Goal: Task Accomplishment & Management: Complete application form

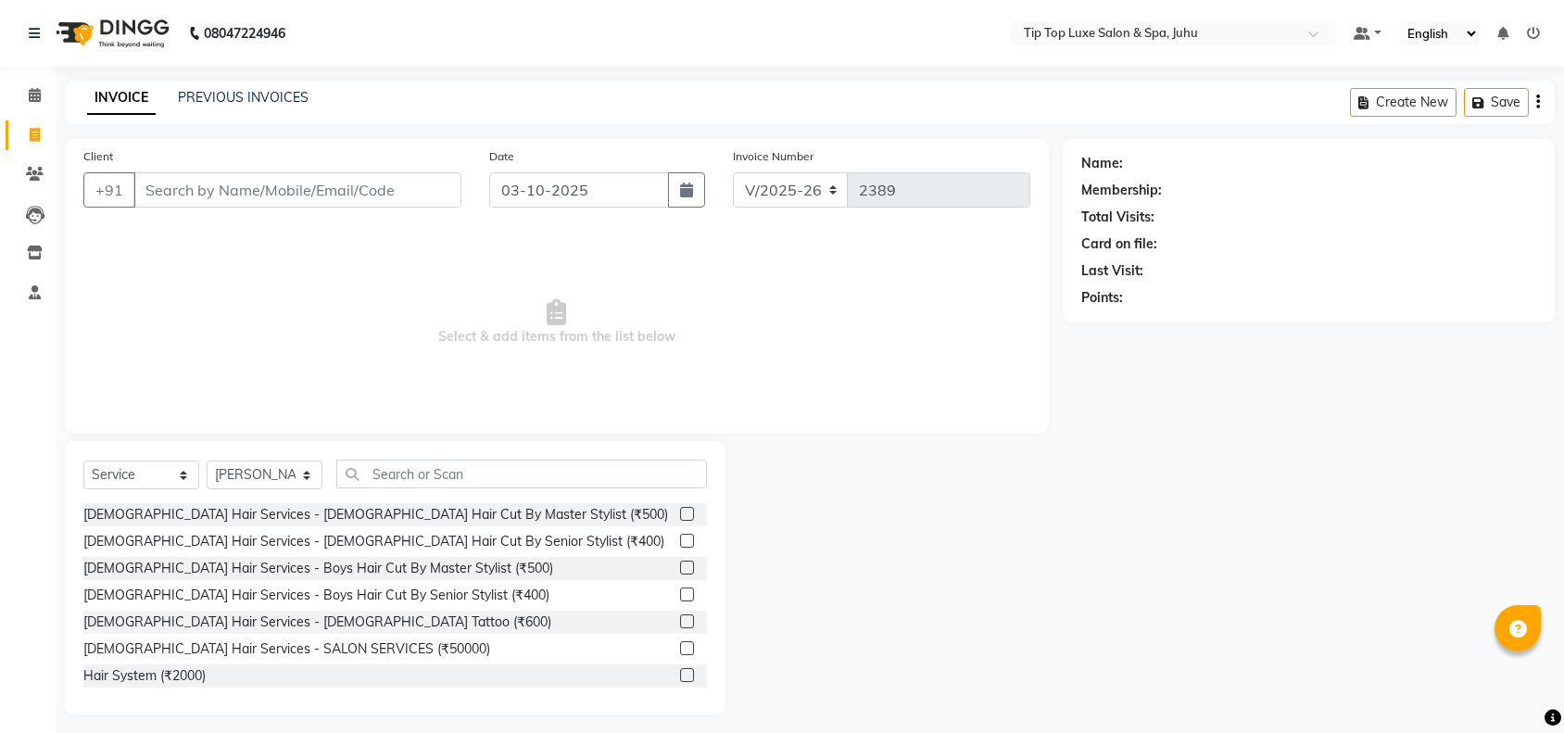
select select "8298"
select select "service"
select select "82311"
click at [338, 204] on input "Client" at bounding box center [297, 189] width 328 height 35
type input "9819675667"
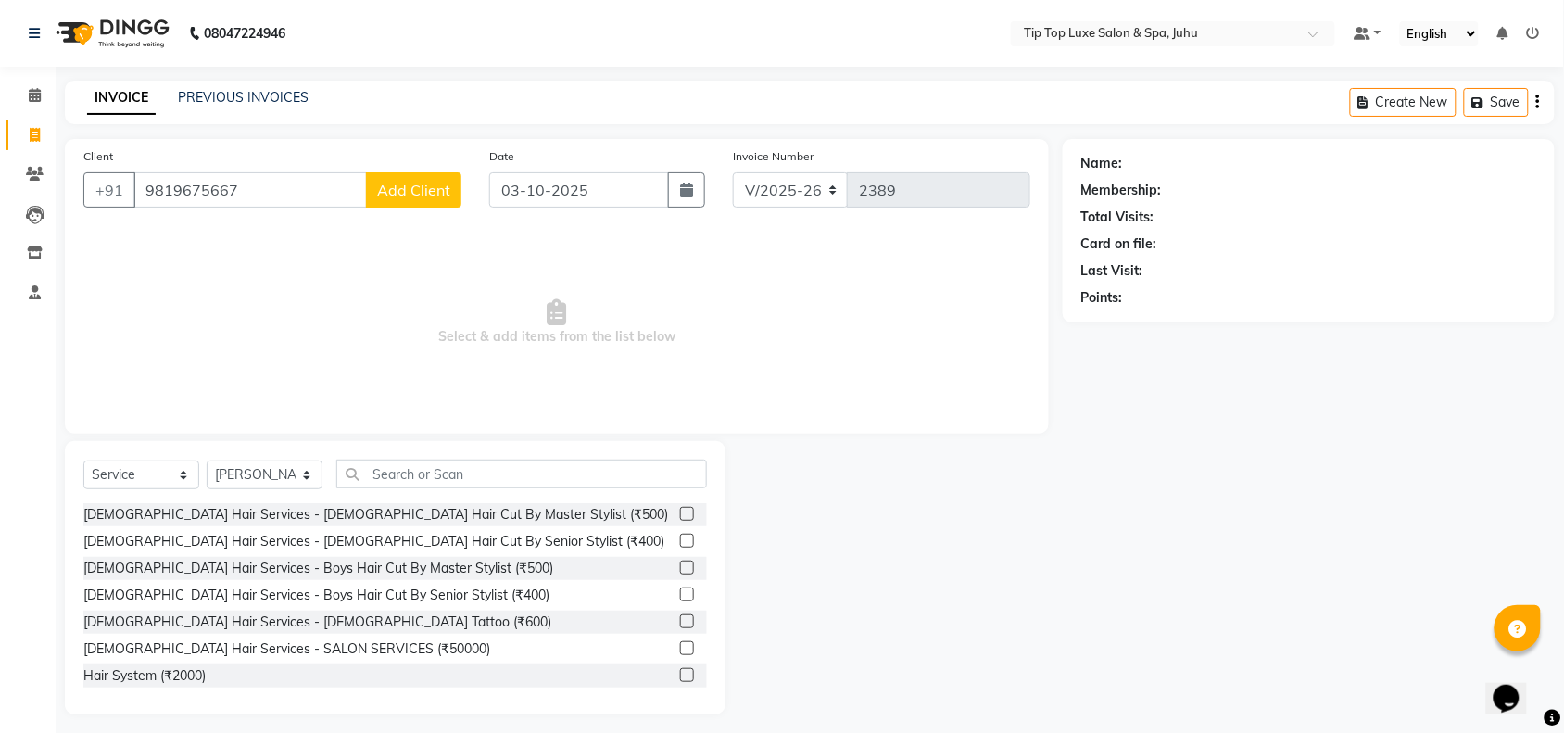
click at [422, 190] on span "Add Client" at bounding box center [413, 190] width 73 height 19
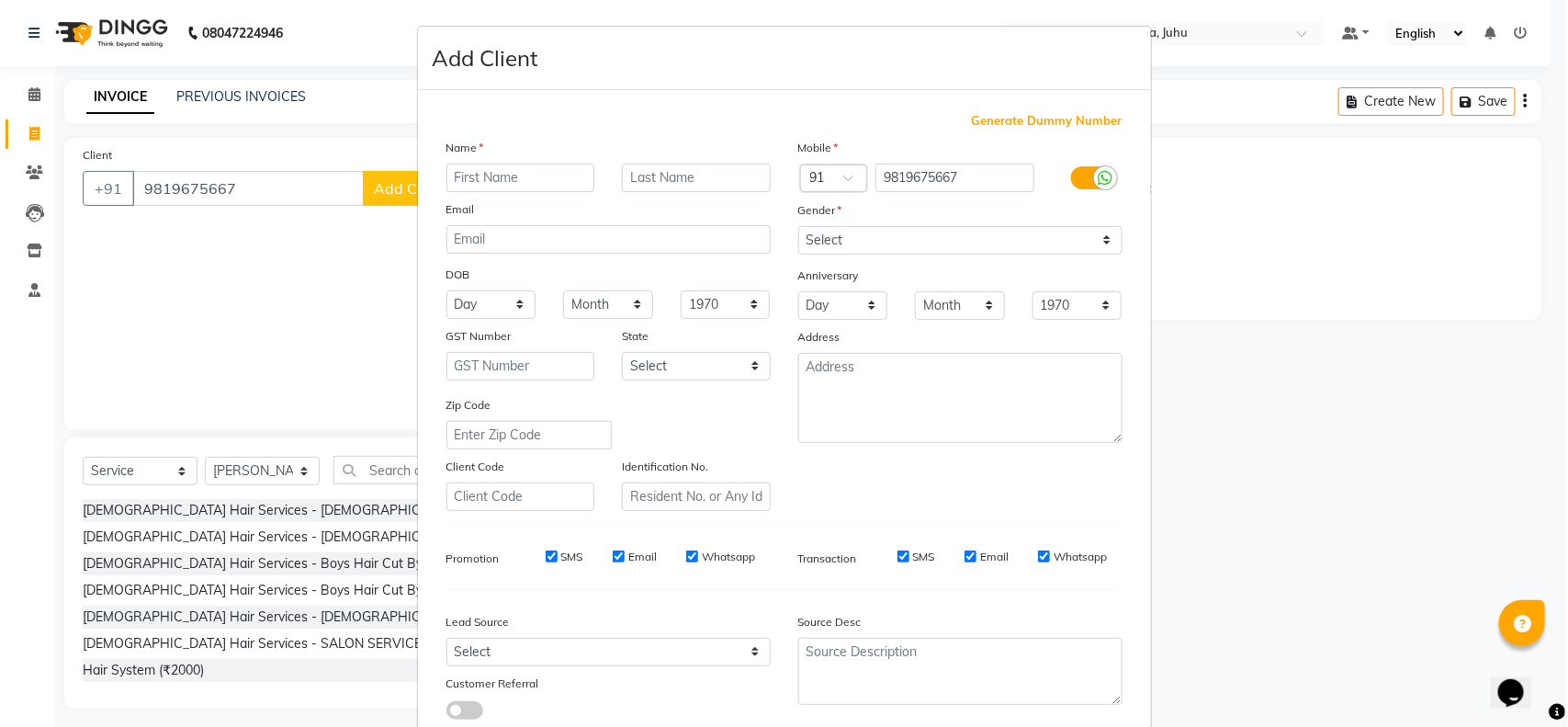
click at [473, 175] on input "text" at bounding box center [520, 178] width 149 height 29
type input "SANTOSH"
click at [639, 183] on input "text" at bounding box center [696, 178] width 149 height 29
type input "[PERSON_NAME]"
click at [1039, 231] on select "Select [DEMOGRAPHIC_DATA] [DEMOGRAPHIC_DATA] Other Prefer Not To Say" at bounding box center [959, 240] width 324 height 29
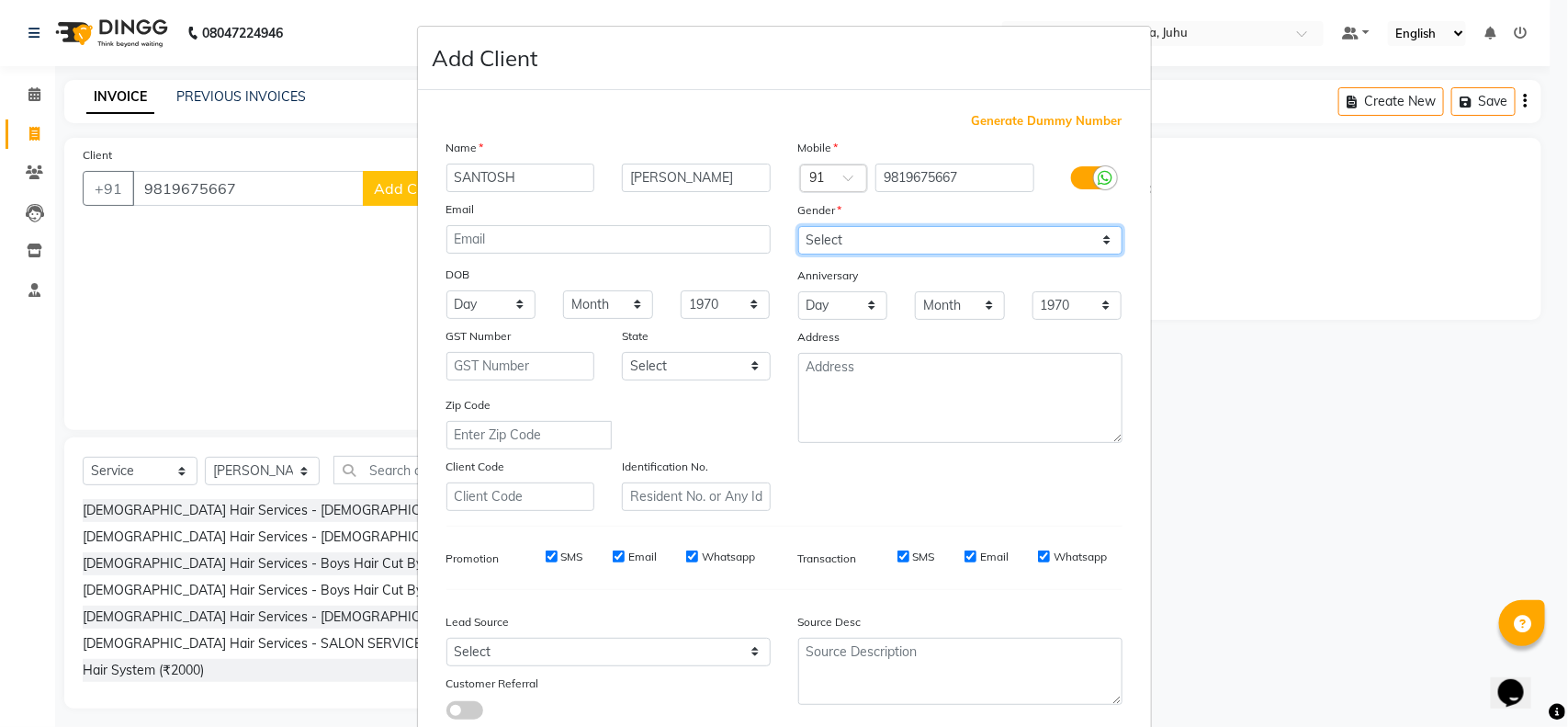
select select "[DEMOGRAPHIC_DATA]"
click at [798, 226] on select "Select [DEMOGRAPHIC_DATA] [DEMOGRAPHIC_DATA] Other Prefer Not To Say" at bounding box center [959, 240] width 324 height 29
click at [1220, 470] on ngb-modal-window "Add Client Generate Dummy Number Name [PERSON_NAME] Email DOB Day 01 02 03 04 0…" at bounding box center [784, 363] width 1568 height 727
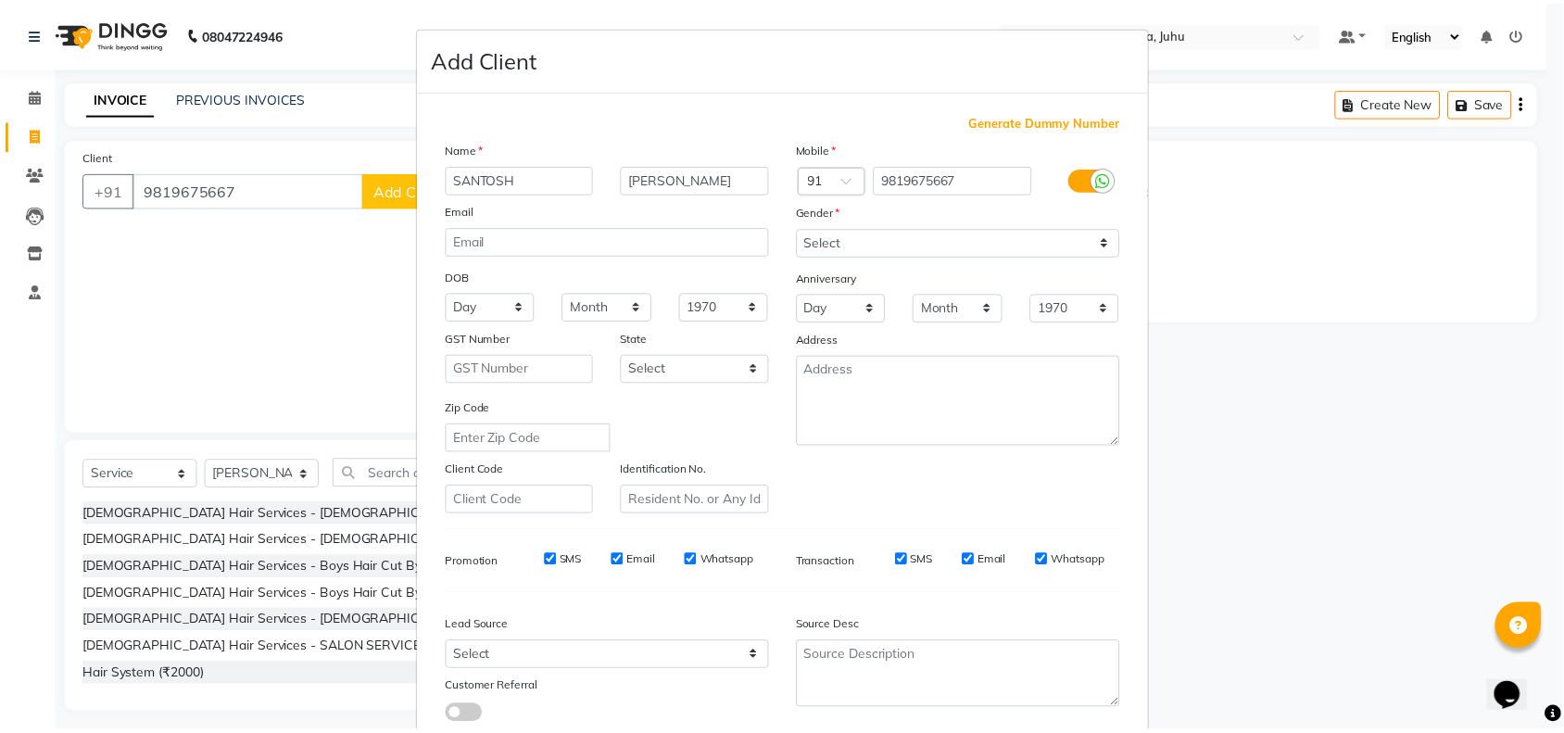
scroll to position [116, 0]
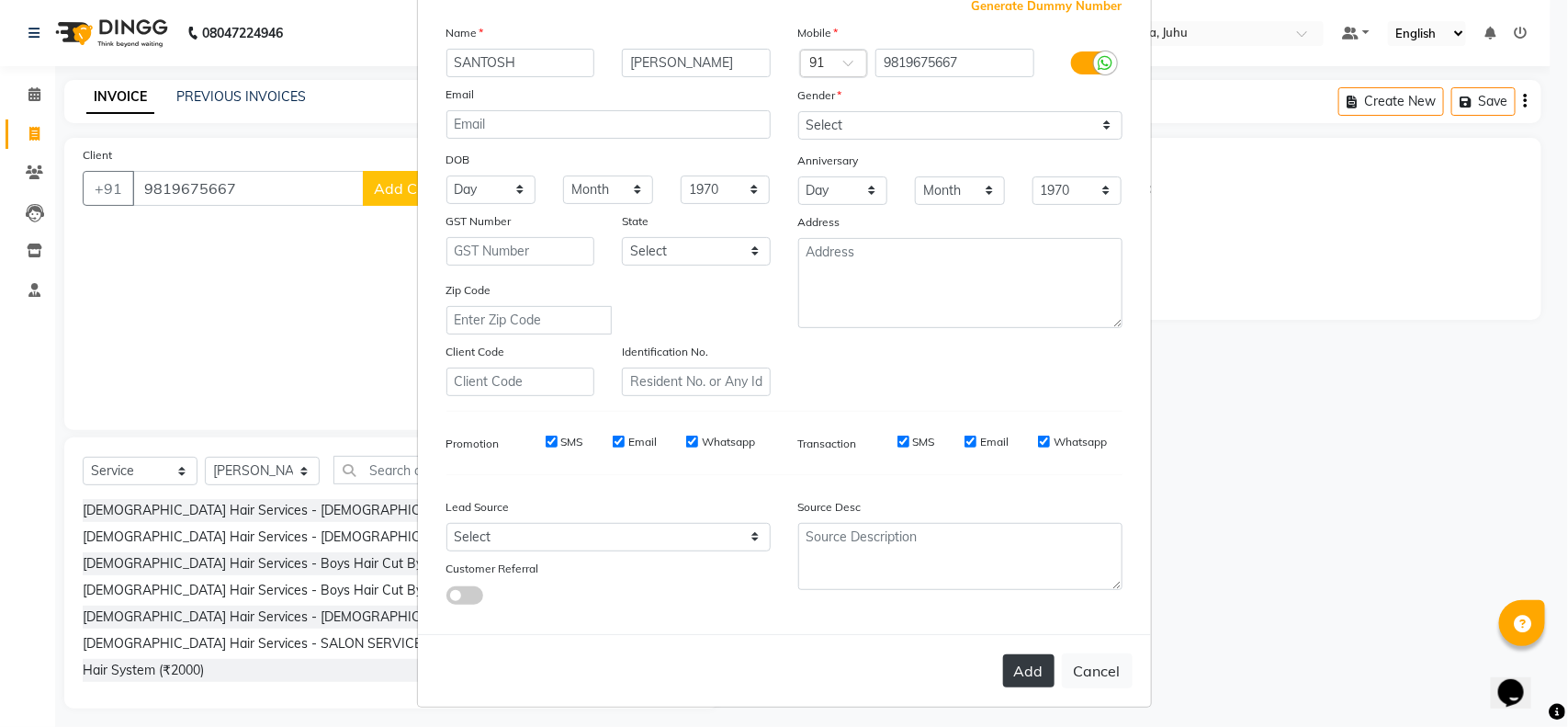
click at [1011, 664] on button "Add" at bounding box center [1029, 670] width 52 height 33
type input "98******67"
select select
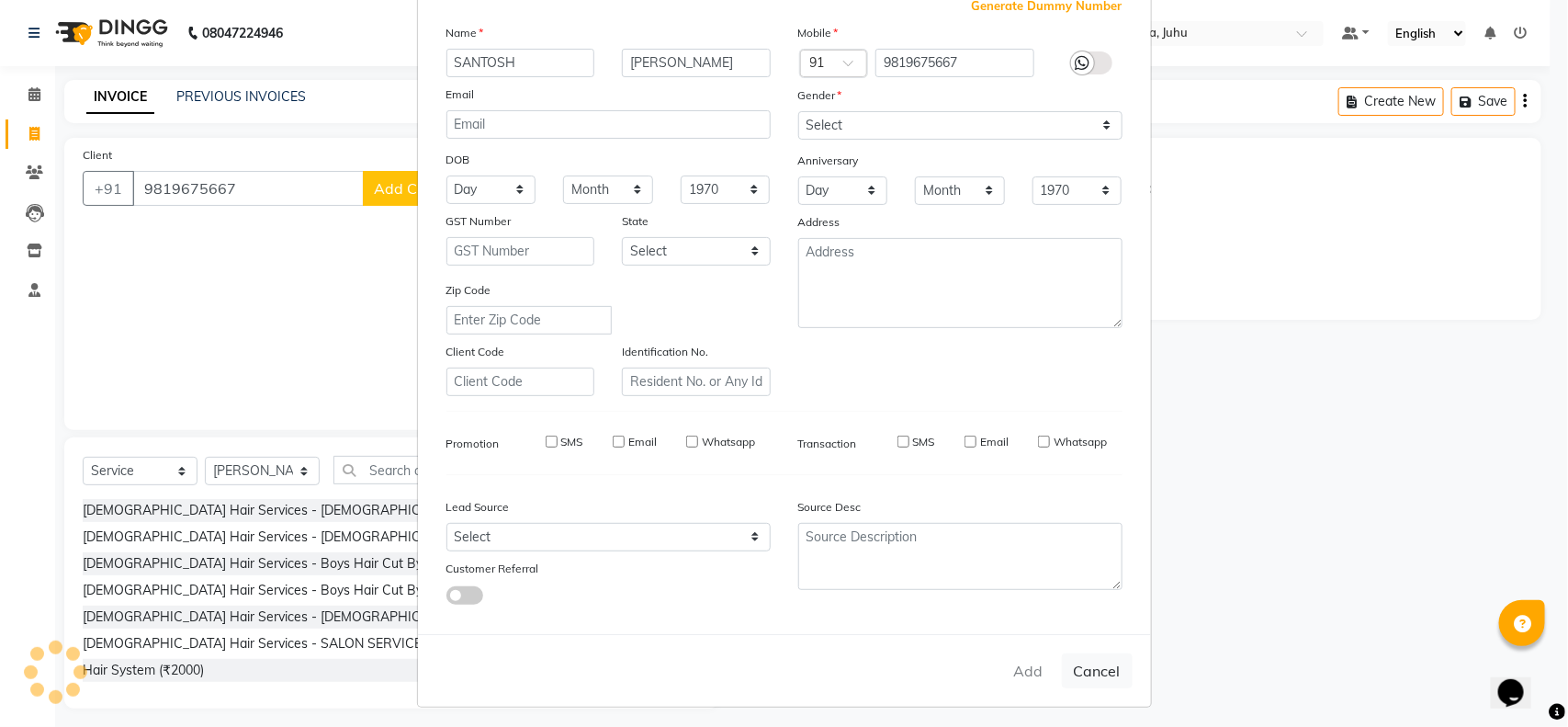
select select
checkbox input "false"
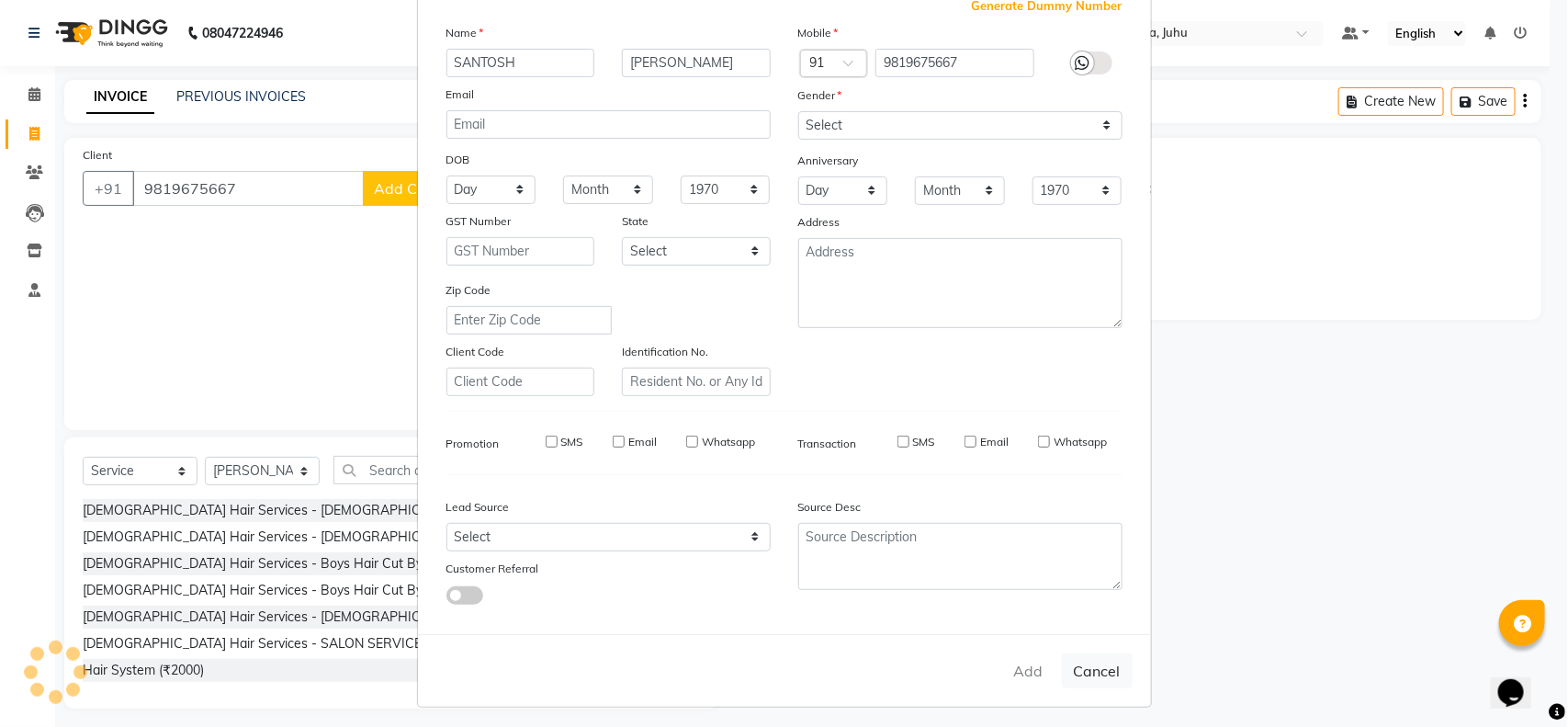
checkbox input "false"
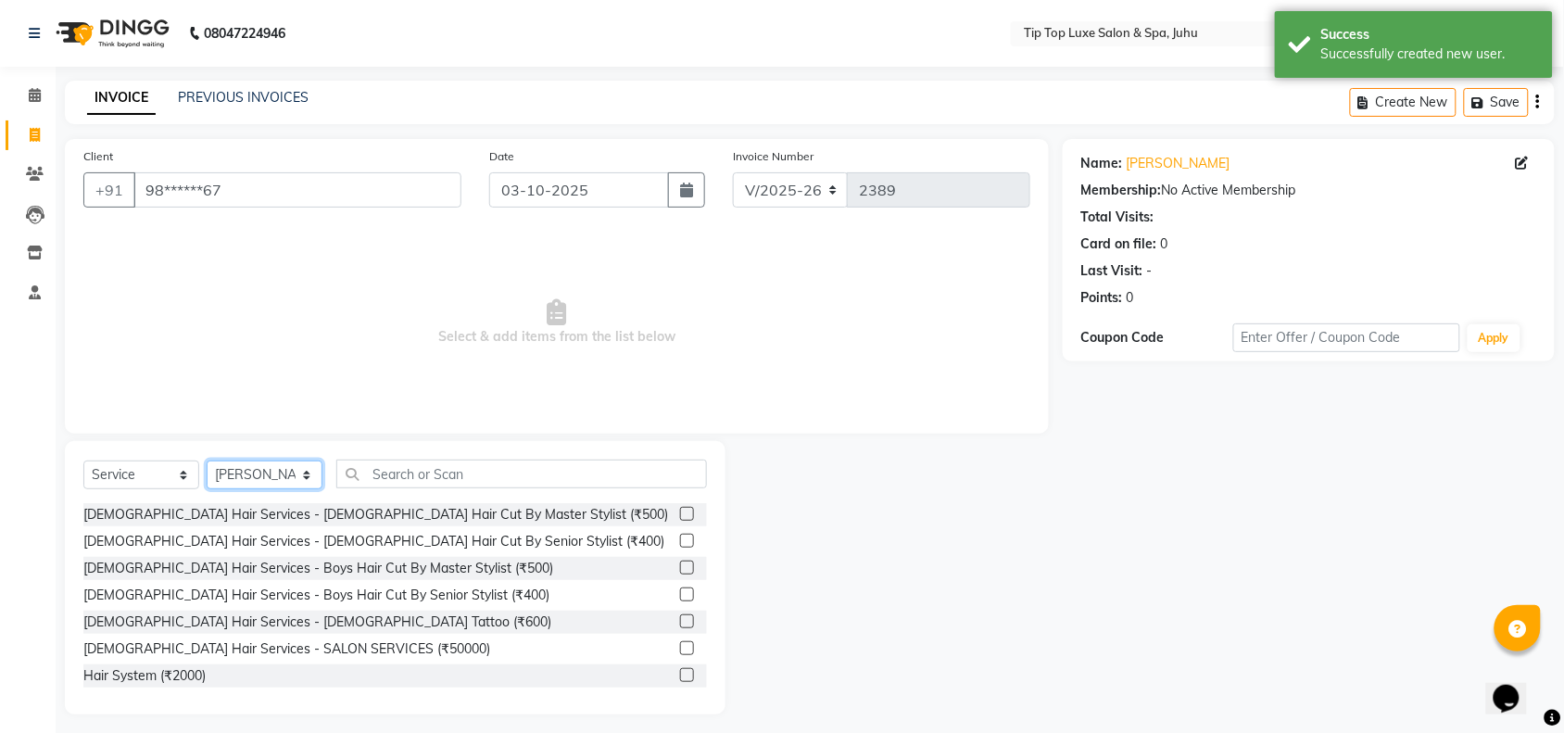
click at [244, 471] on select "Select Stylist [PERSON_NAME] admin [PERSON_NAME] creado ANAO [PERSON_NAME] Jyot…" at bounding box center [265, 475] width 116 height 29
select select "82307"
click at [207, 461] on select "Select Stylist [PERSON_NAME] admin [PERSON_NAME] creado ANAO [PERSON_NAME] Jyot…" at bounding box center [265, 475] width 116 height 29
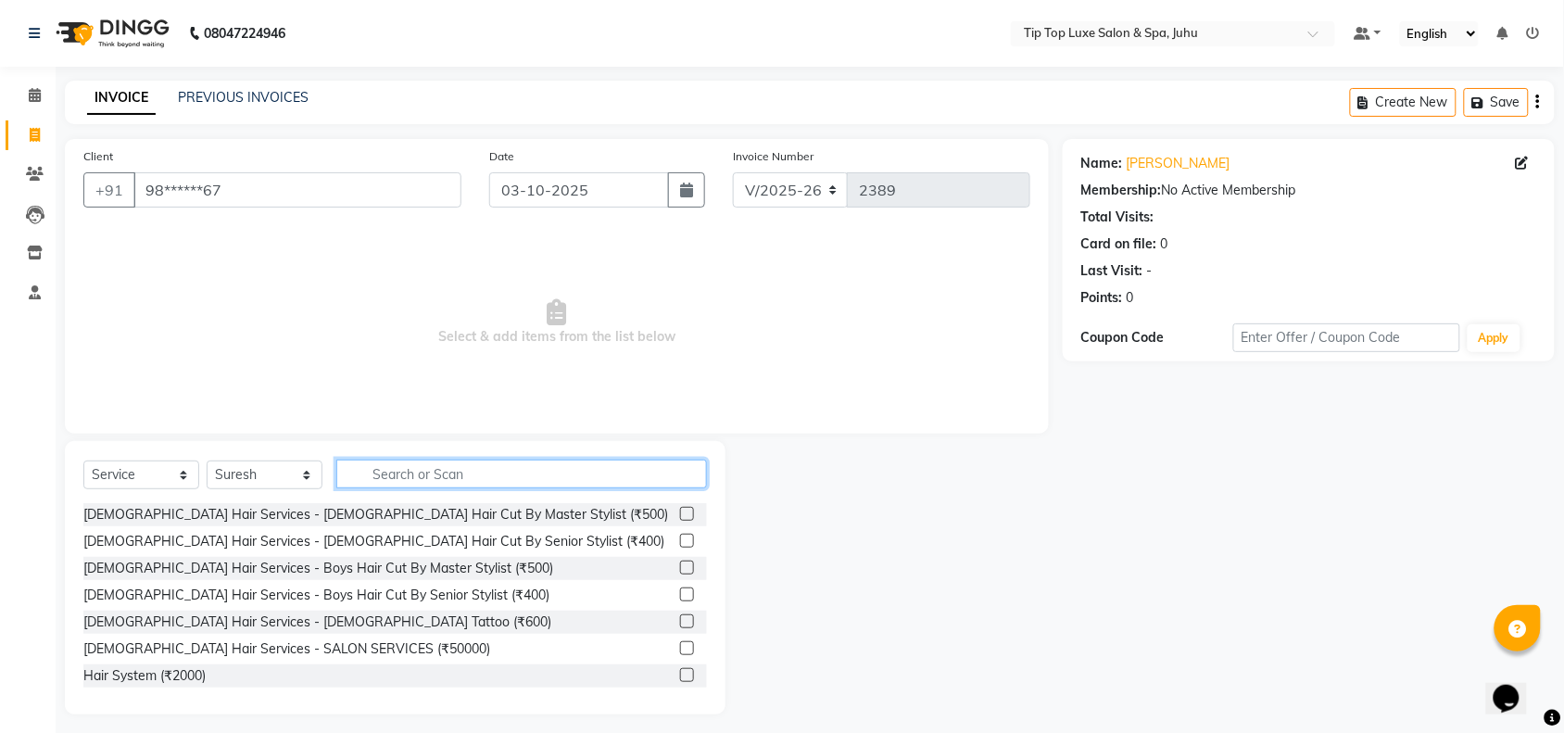
click at [406, 465] on input "text" at bounding box center [521, 474] width 371 height 29
type input "HAIR"
click at [680, 516] on label at bounding box center [687, 514] width 14 height 14
click at [680, 516] on input "checkbox" at bounding box center [686, 515] width 12 height 12
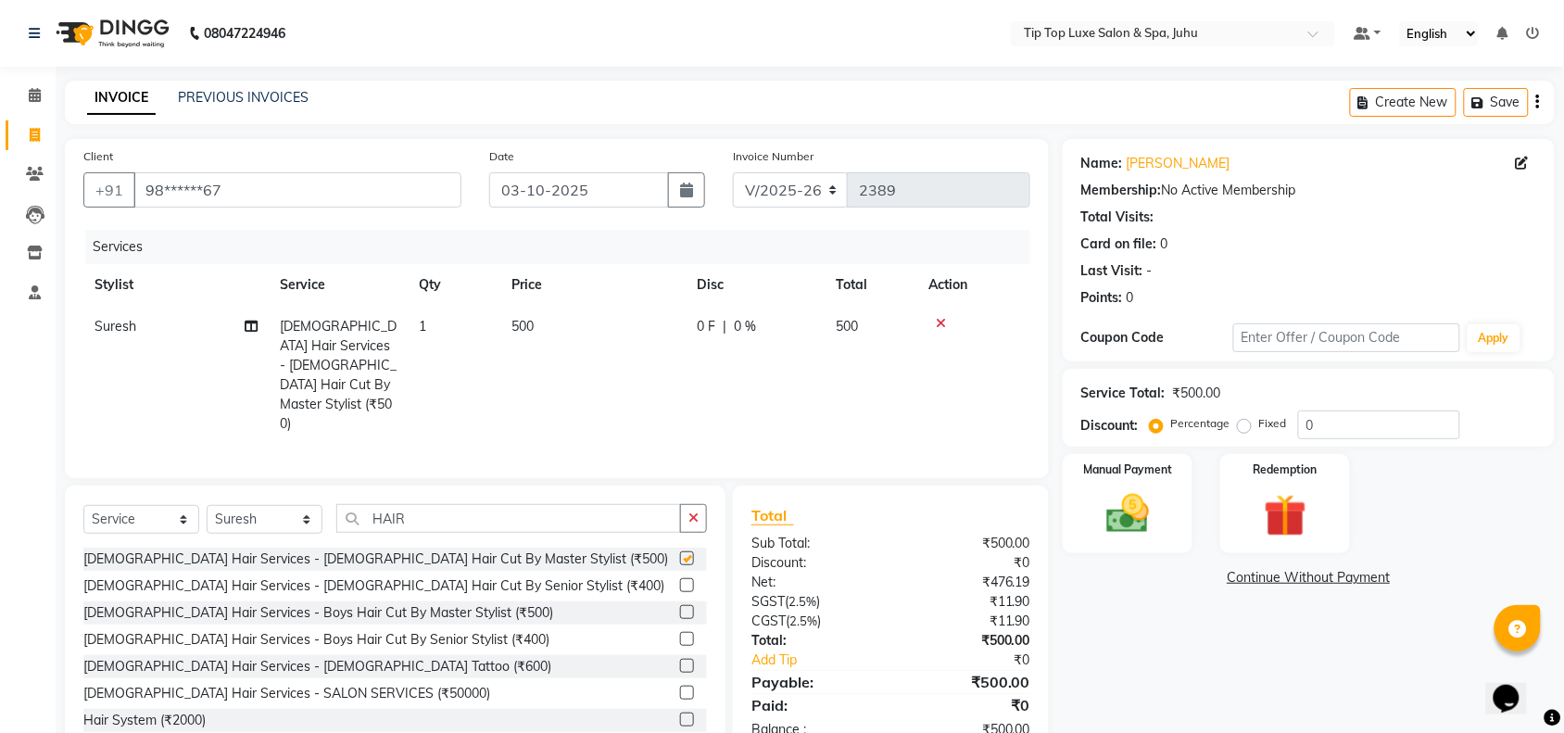
checkbox input "false"
click at [265, 505] on select "Select Stylist [PERSON_NAME] admin [PERSON_NAME] creado ANAO [PERSON_NAME] Jyot…" at bounding box center [265, 519] width 116 height 29
select select "82312"
click at [207, 505] on select "Select Stylist [PERSON_NAME] admin [PERSON_NAME] creado ANAO [PERSON_NAME] Jyot…" at bounding box center [265, 519] width 116 height 29
click at [696, 504] on button "button" at bounding box center [693, 518] width 27 height 29
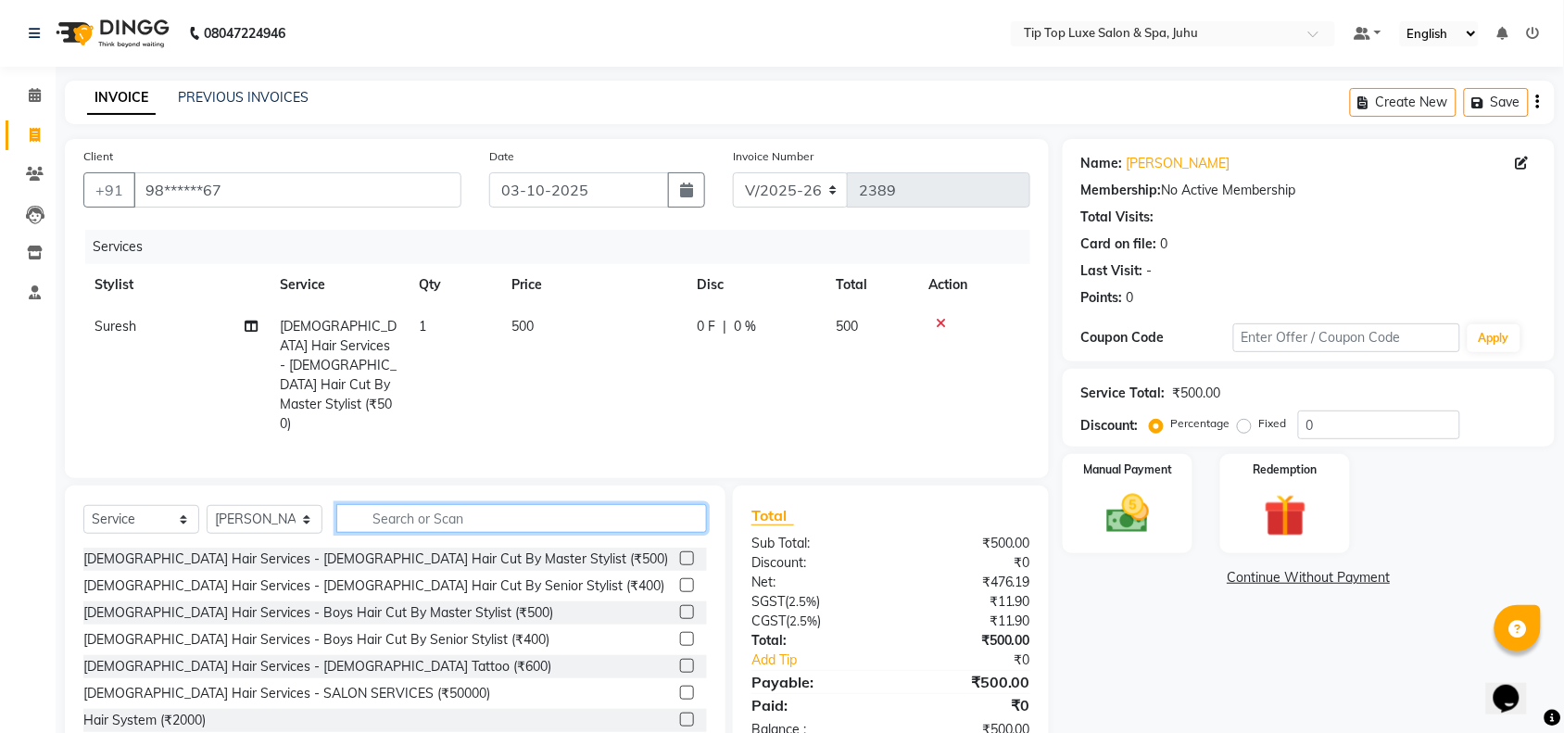
click at [507, 504] on input "text" at bounding box center [521, 518] width 371 height 29
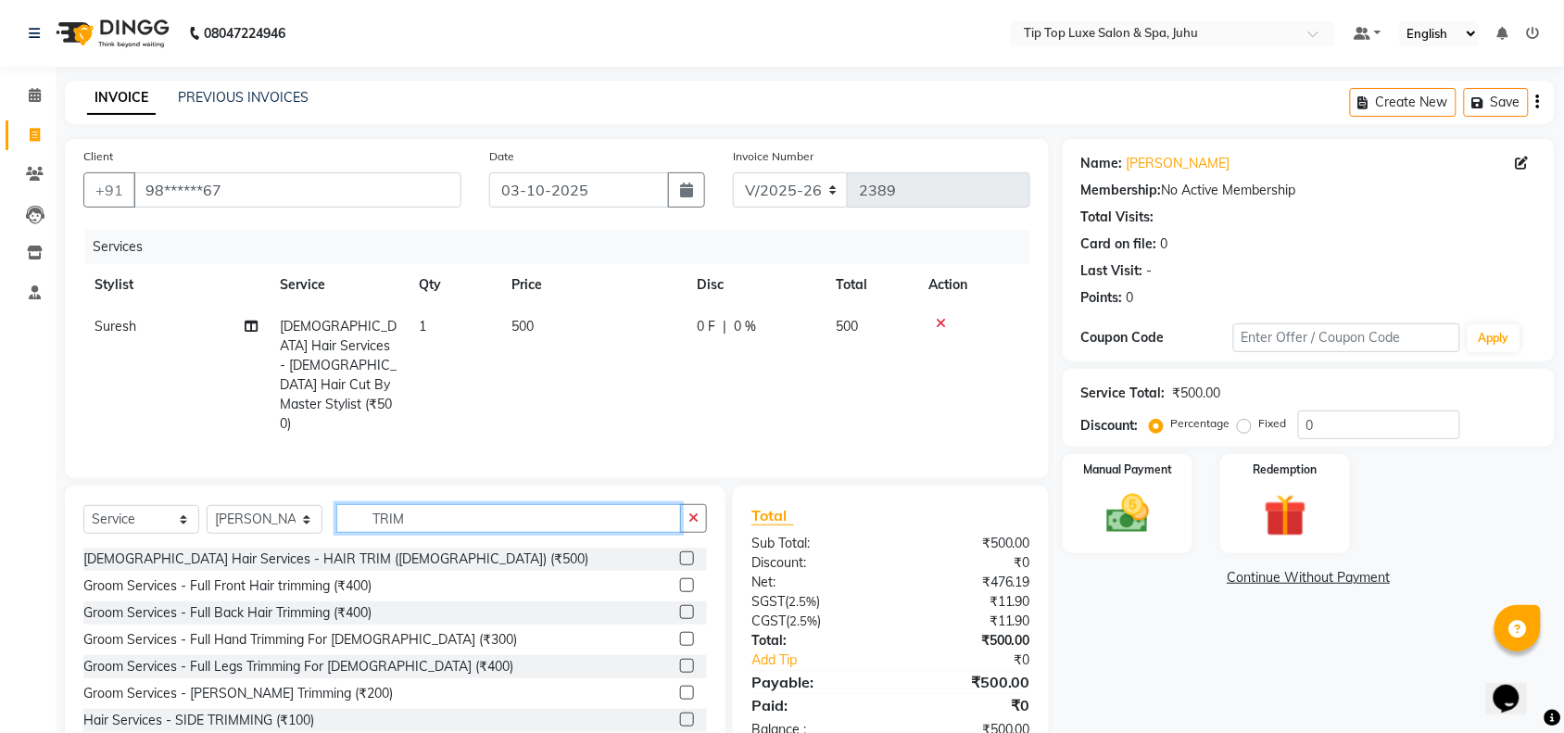
type input "TRIM"
click at [680, 686] on label at bounding box center [687, 693] width 14 height 14
click at [680, 688] on input "checkbox" at bounding box center [686, 694] width 12 height 12
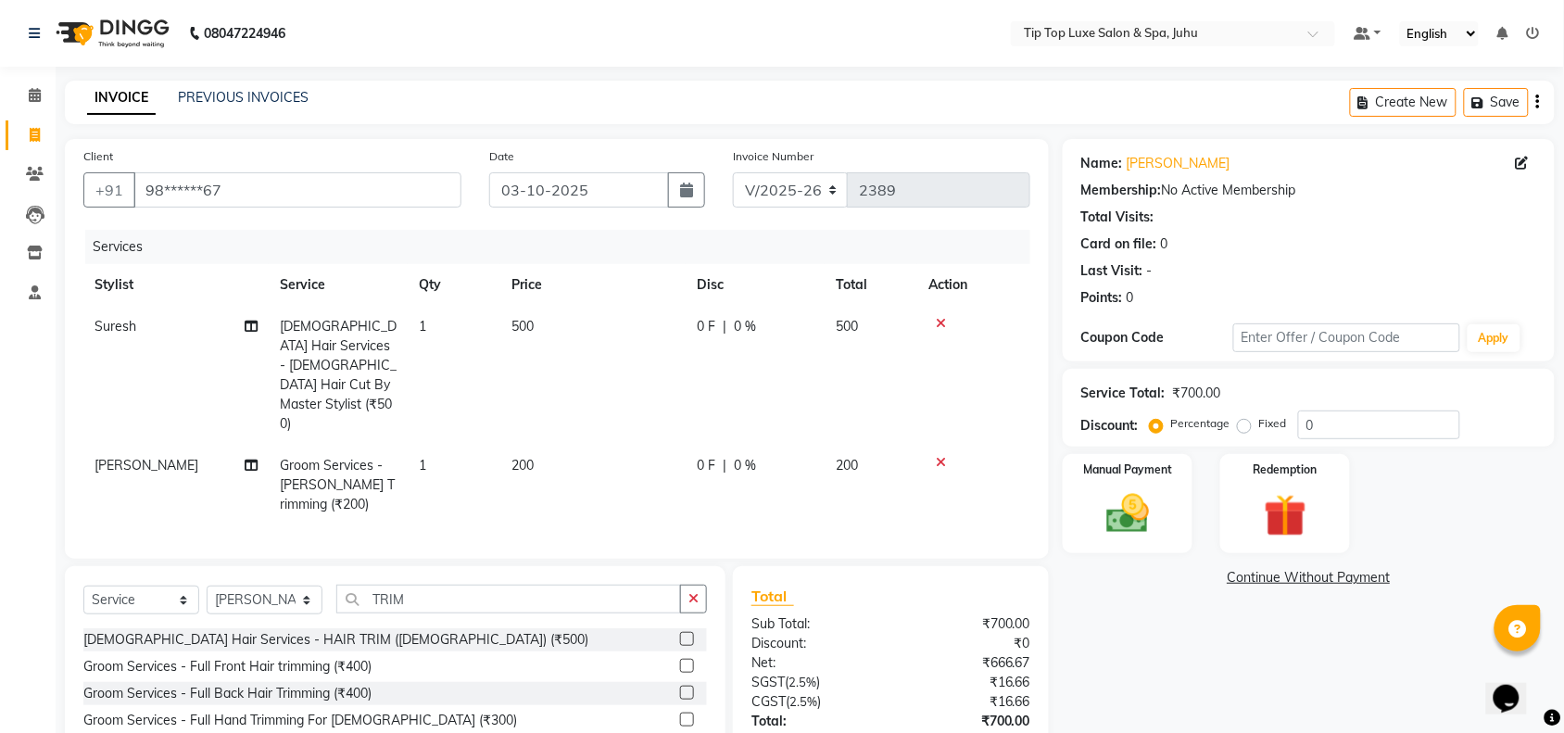
checkbox input "false"
click at [693, 592] on icon "button" at bounding box center [694, 598] width 10 height 13
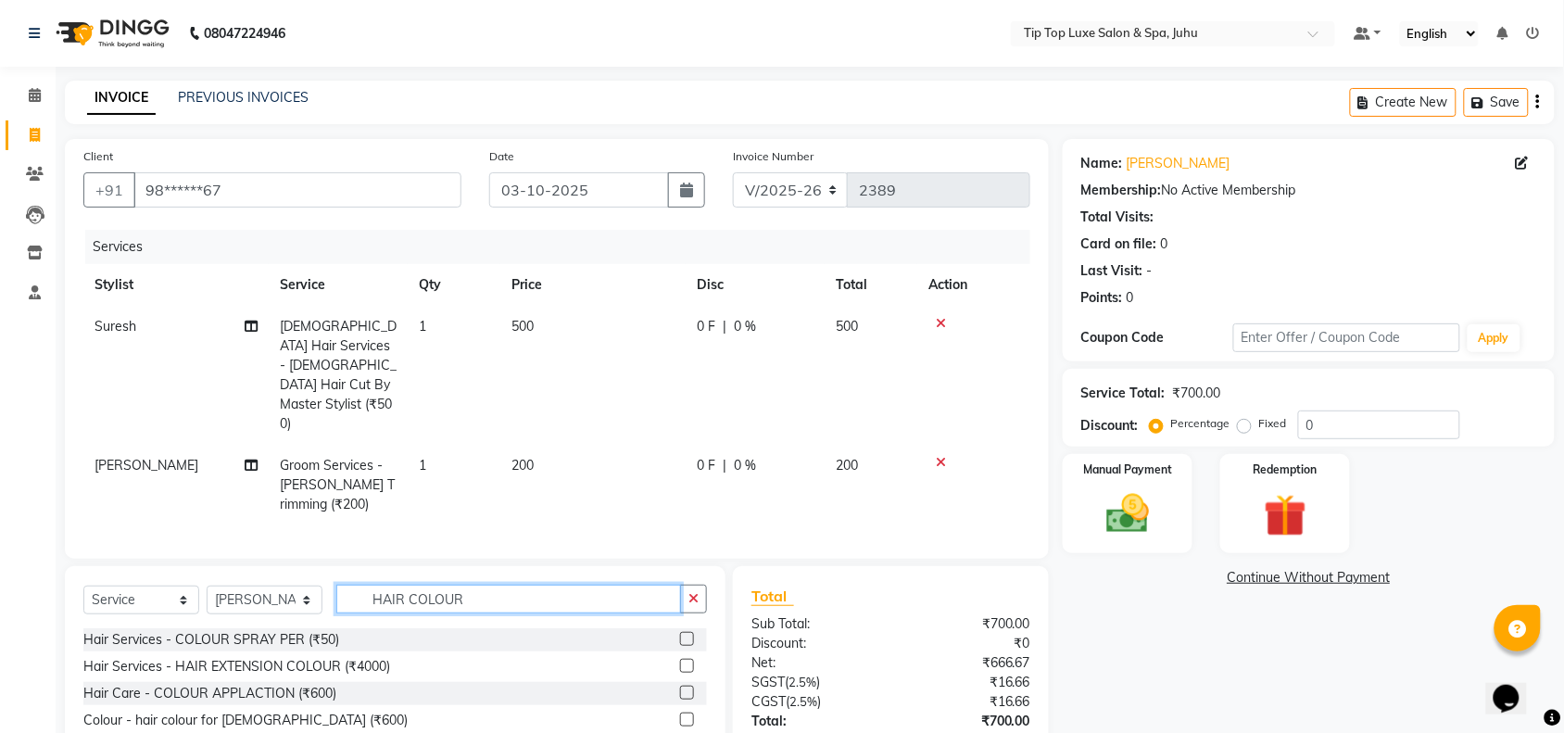
type input "HAIR COLOUR"
click at [1182, 609] on div "Name: [PERSON_NAME] Membership: No Active Membership Total Visits: Card on file…" at bounding box center [1316, 489] width 506 height 701
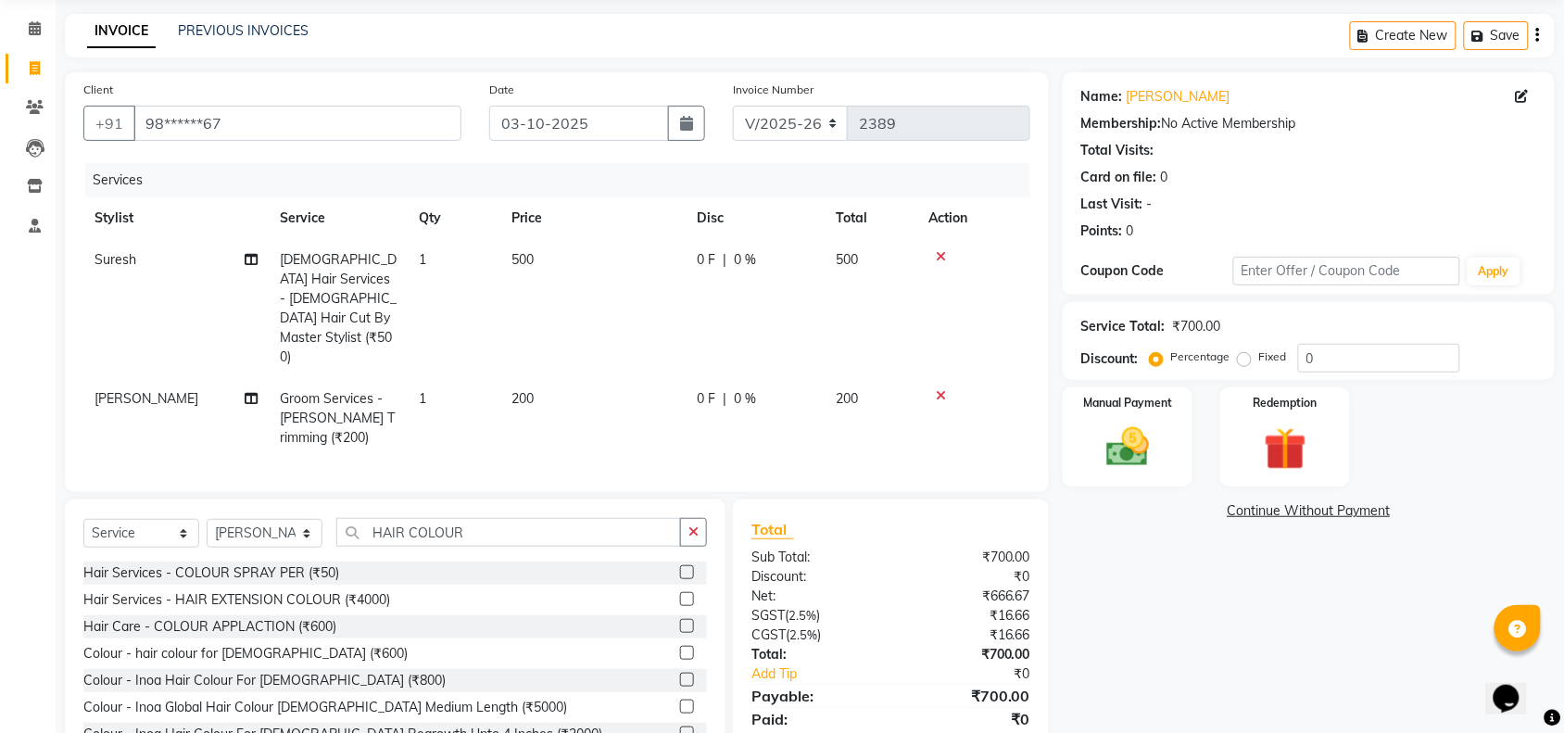
scroll to position [112, 0]
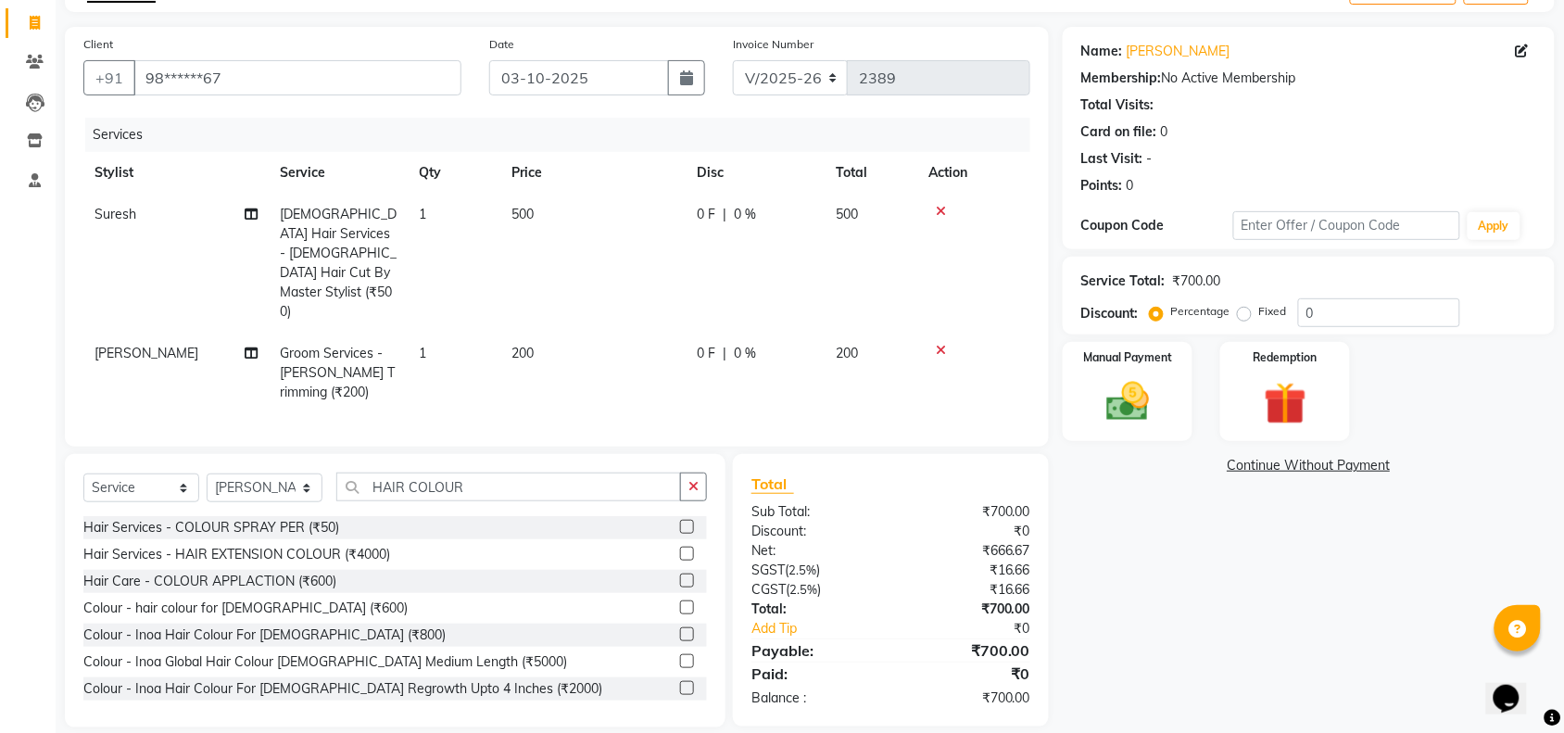
click at [680, 627] on label at bounding box center [687, 634] width 14 height 14
click at [680, 629] on input "checkbox" at bounding box center [686, 635] width 12 height 12
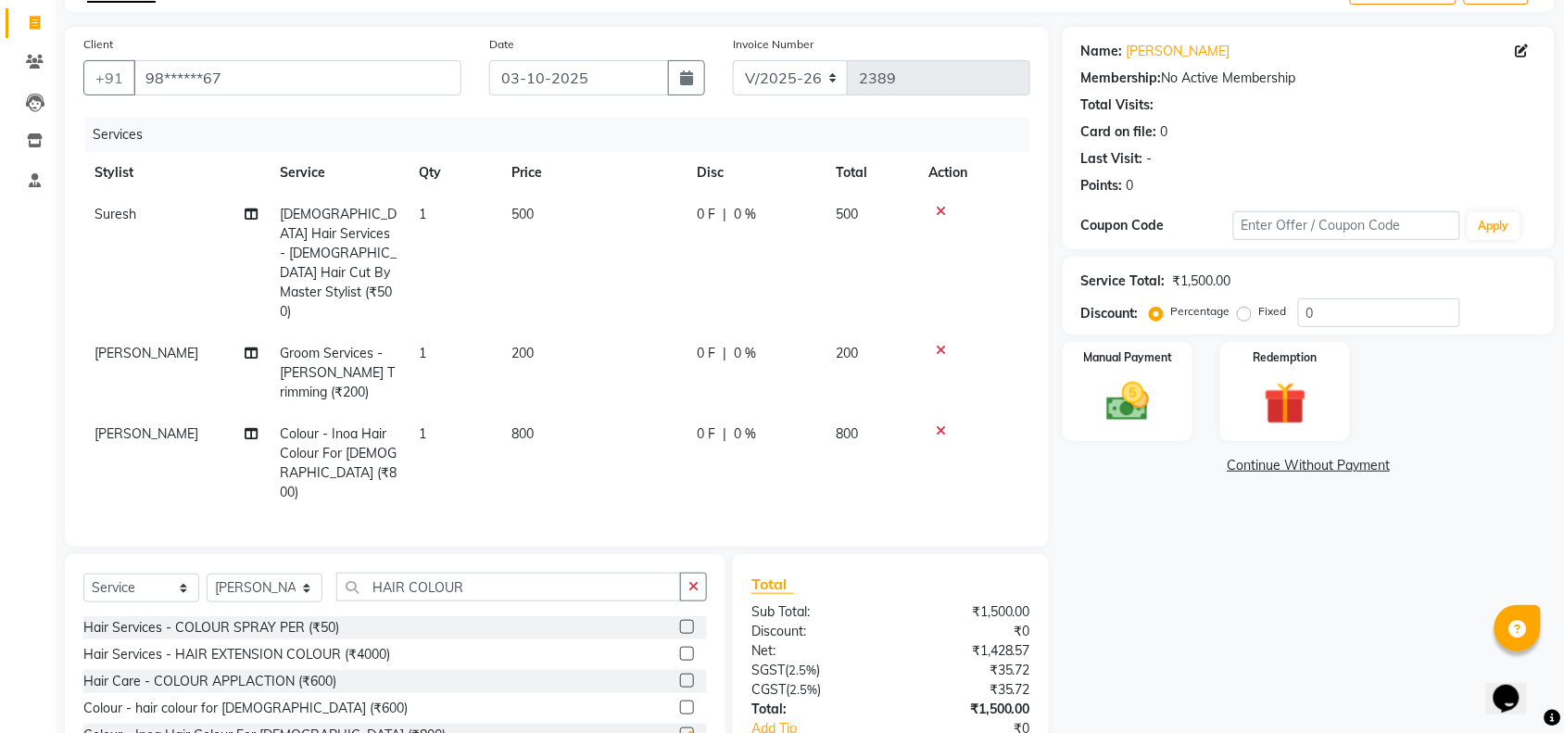
checkbox input "false"
click at [1170, 403] on div "Manual Payment" at bounding box center [1127, 392] width 135 height 104
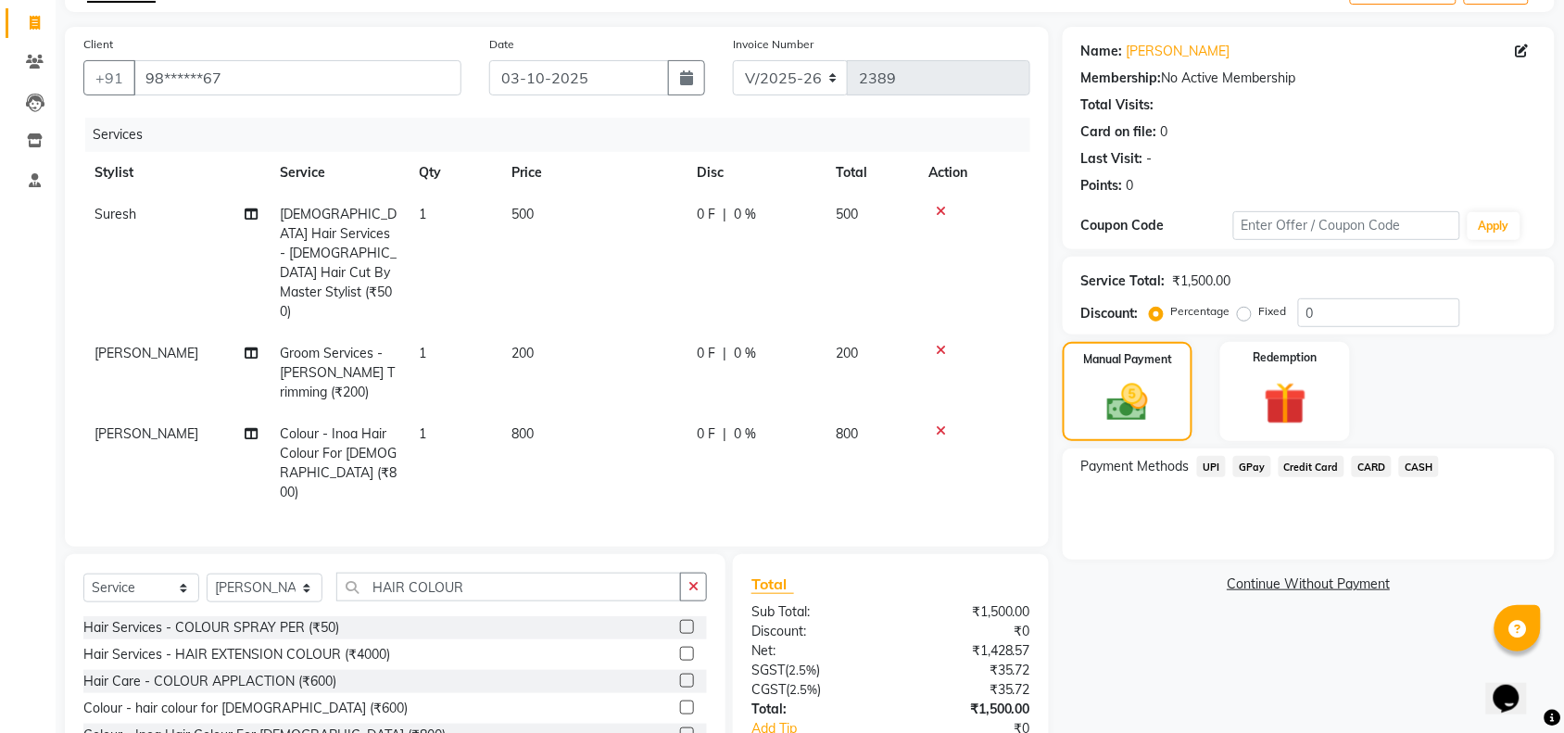
click at [1206, 463] on span "UPI" at bounding box center [1211, 466] width 29 height 21
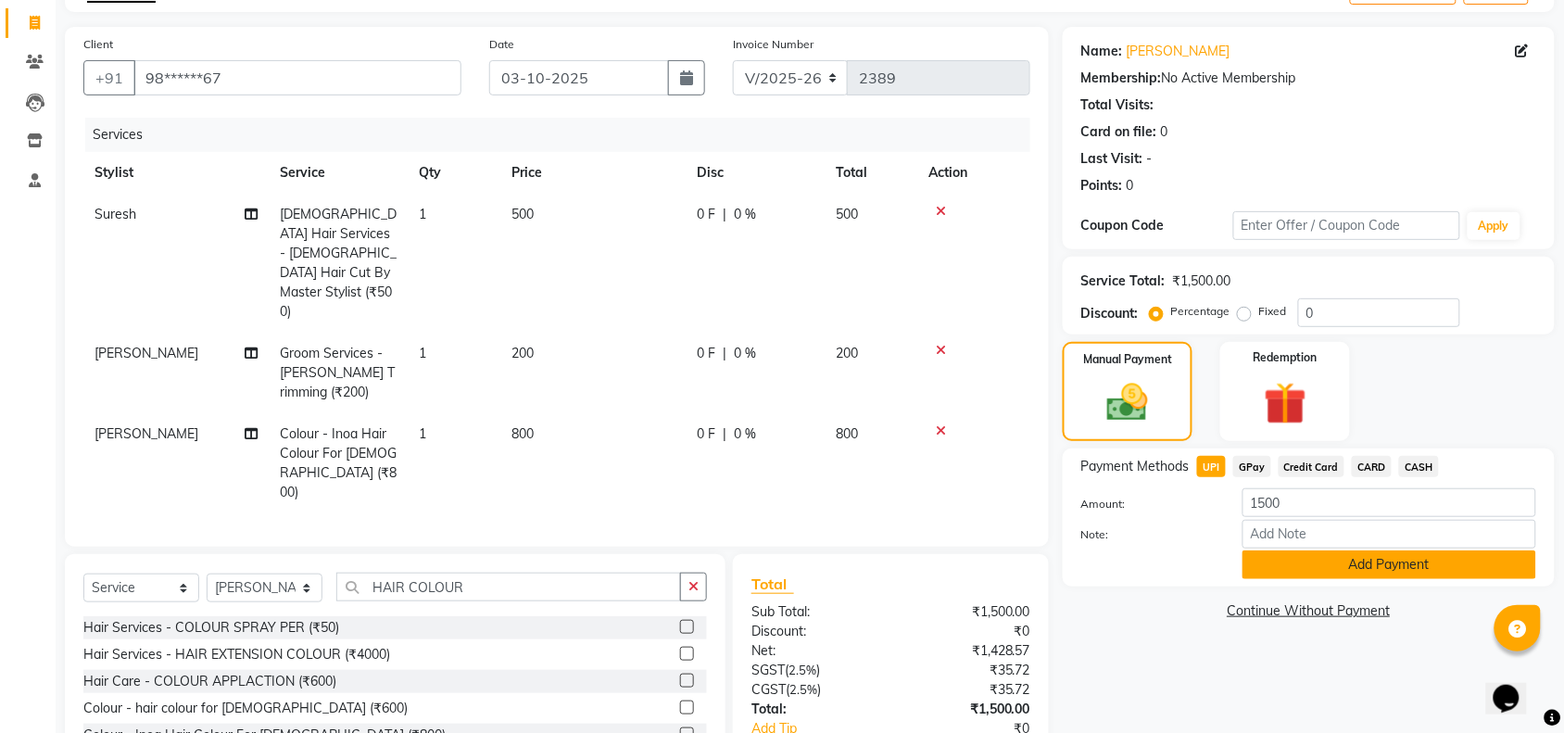
click at [1285, 566] on button "Add Payment" at bounding box center [1390, 564] width 294 height 29
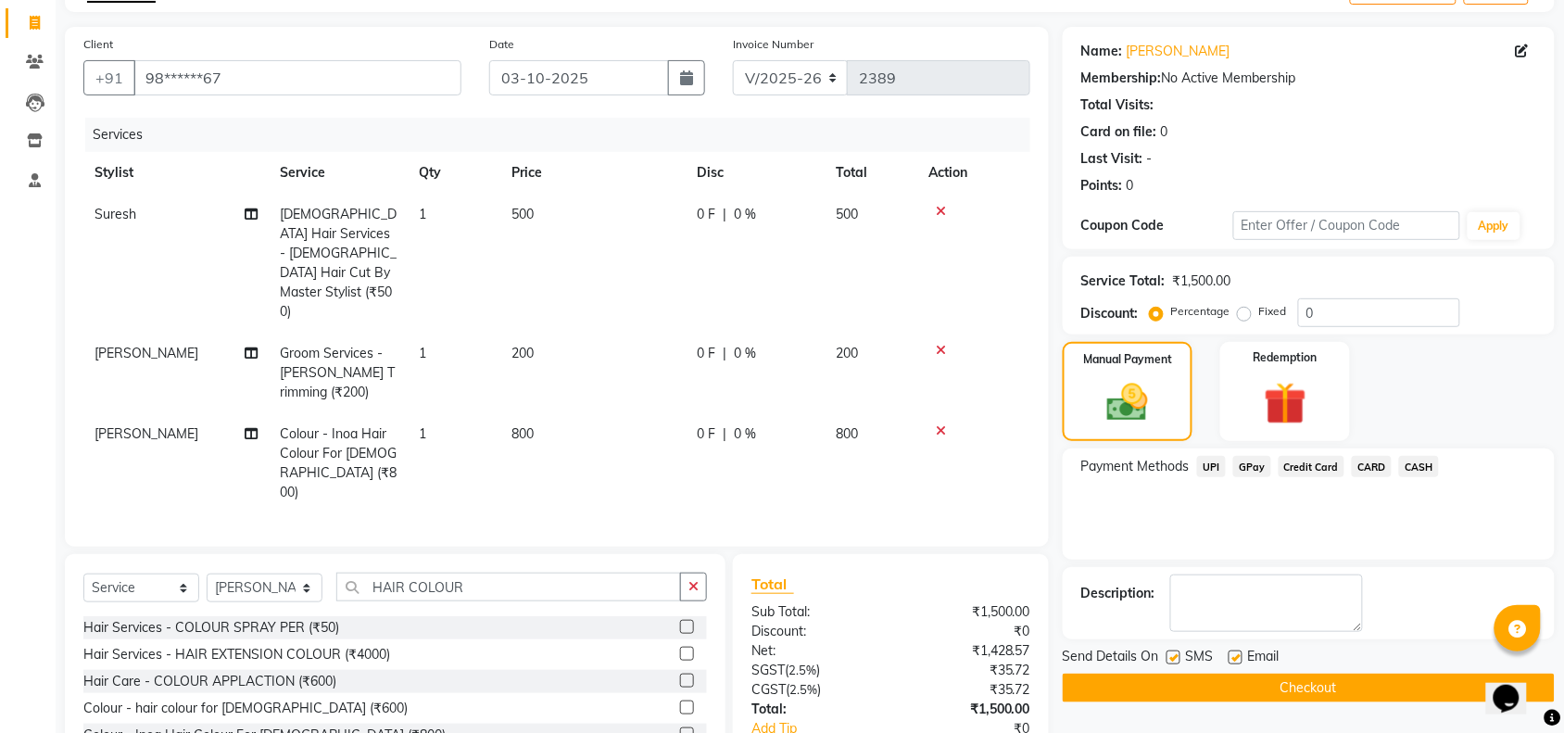
click at [1258, 688] on button "Checkout" at bounding box center [1309, 688] width 492 height 29
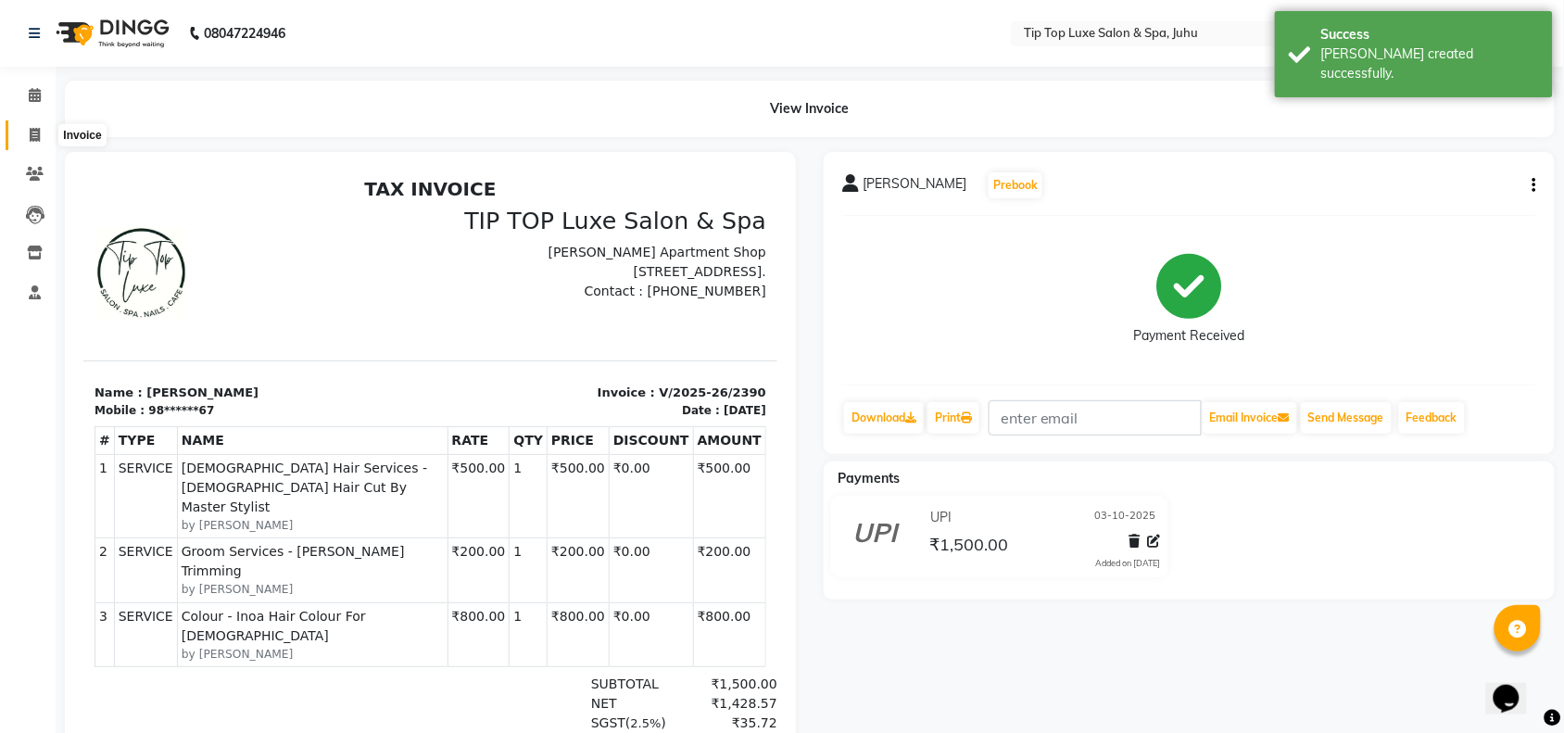
click at [37, 137] on icon at bounding box center [35, 135] width 10 height 14
select select "service"
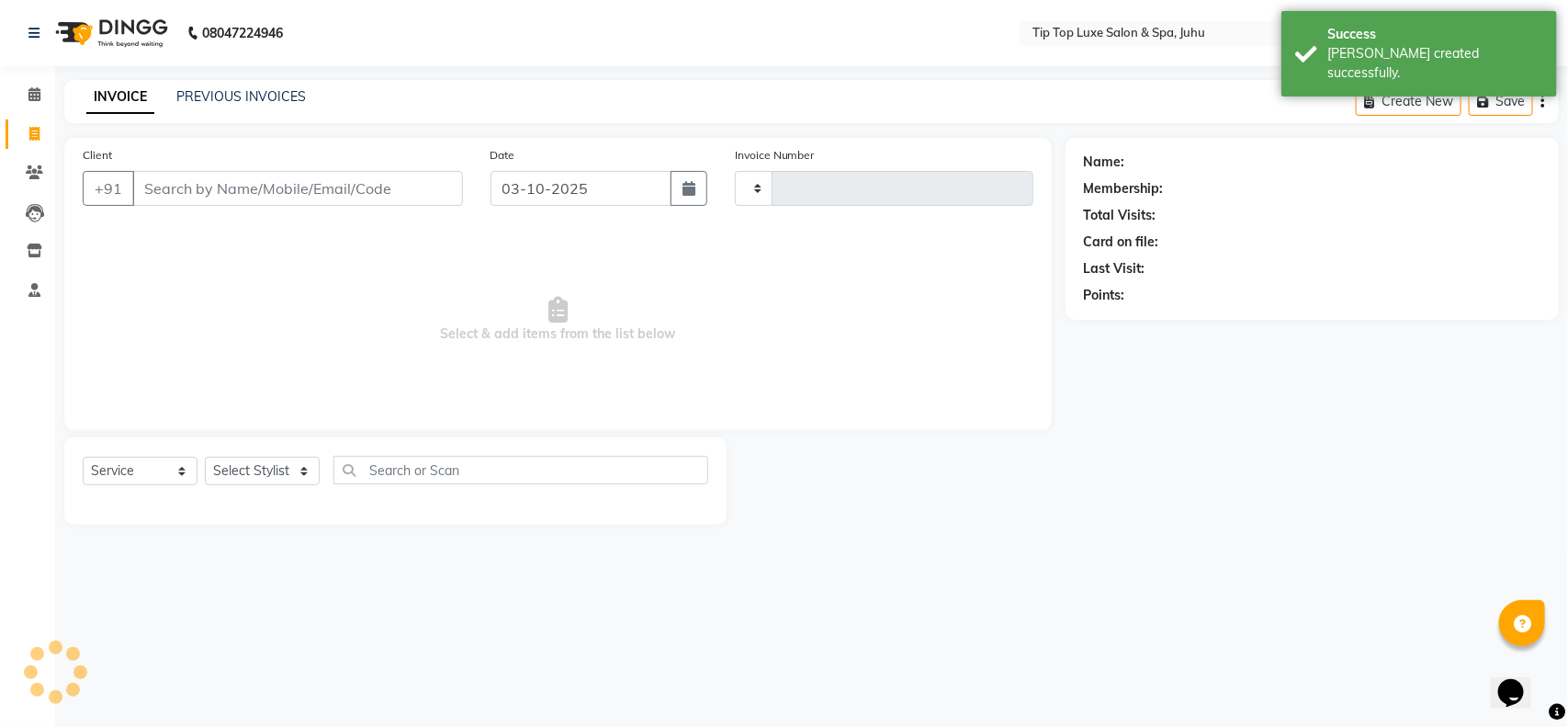
type input "2391"
select select "8298"
click at [164, 188] on input "Client" at bounding box center [297, 187] width 331 height 35
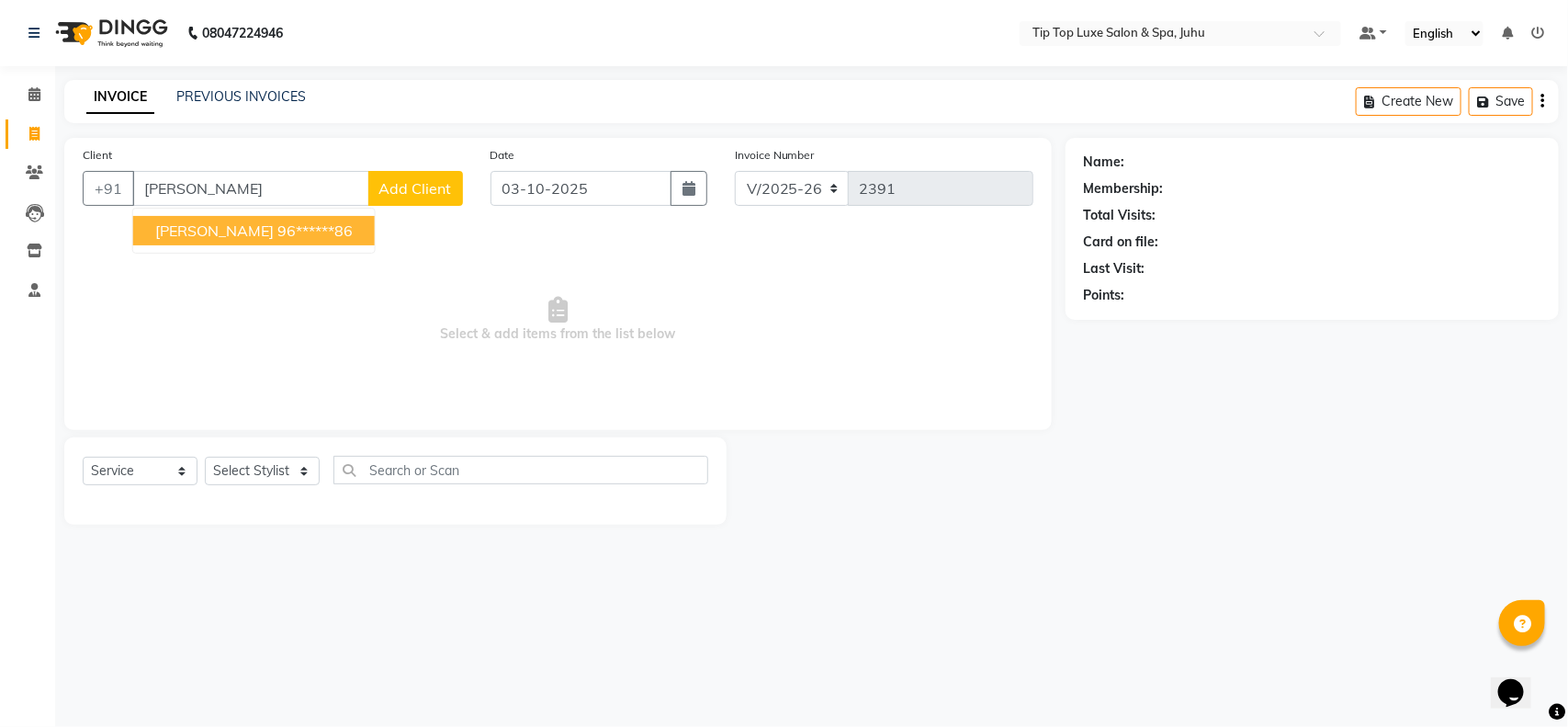
click at [278, 227] on ngb-highlight "96******86" at bounding box center [315, 230] width 75 height 19
type input "96******86"
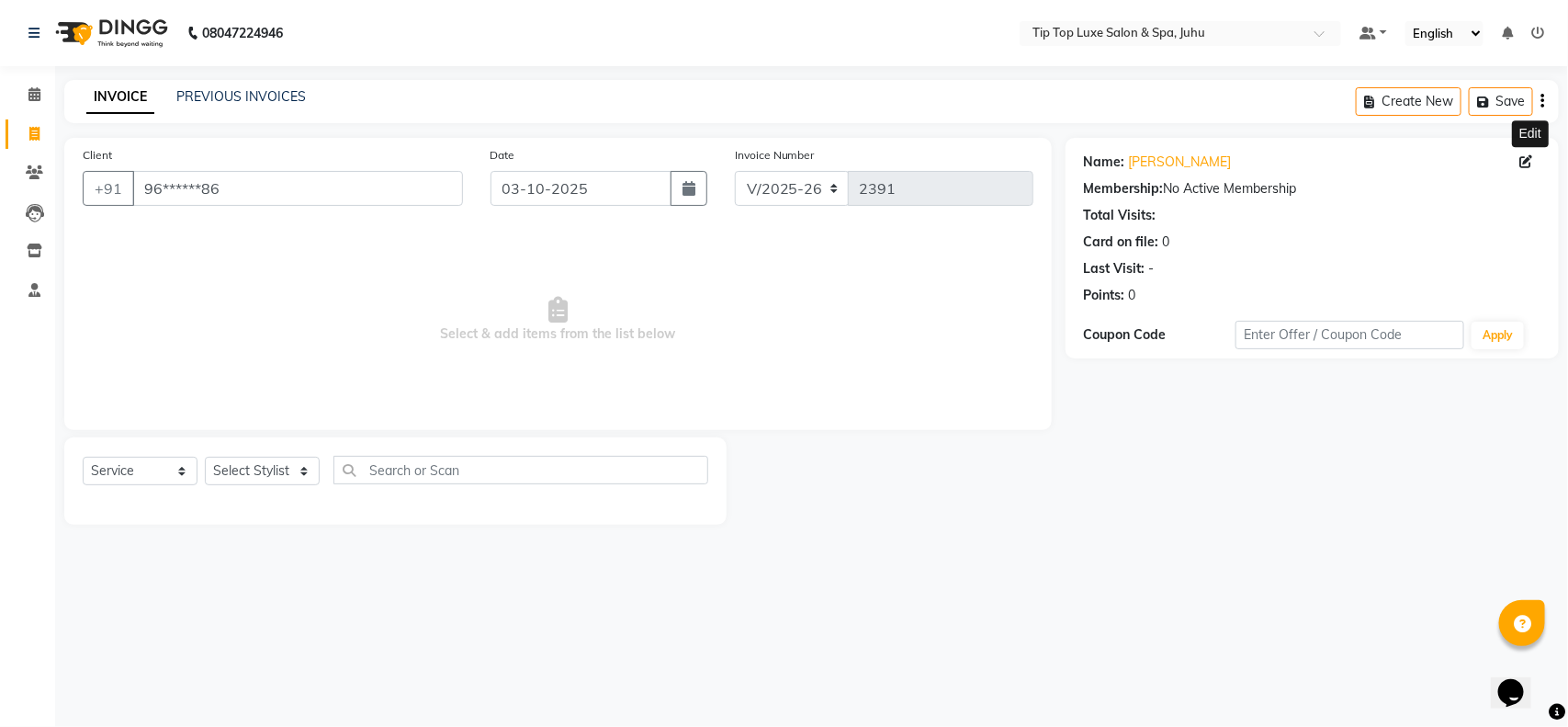
click at [1526, 159] on icon at bounding box center [1526, 162] width 13 height 13
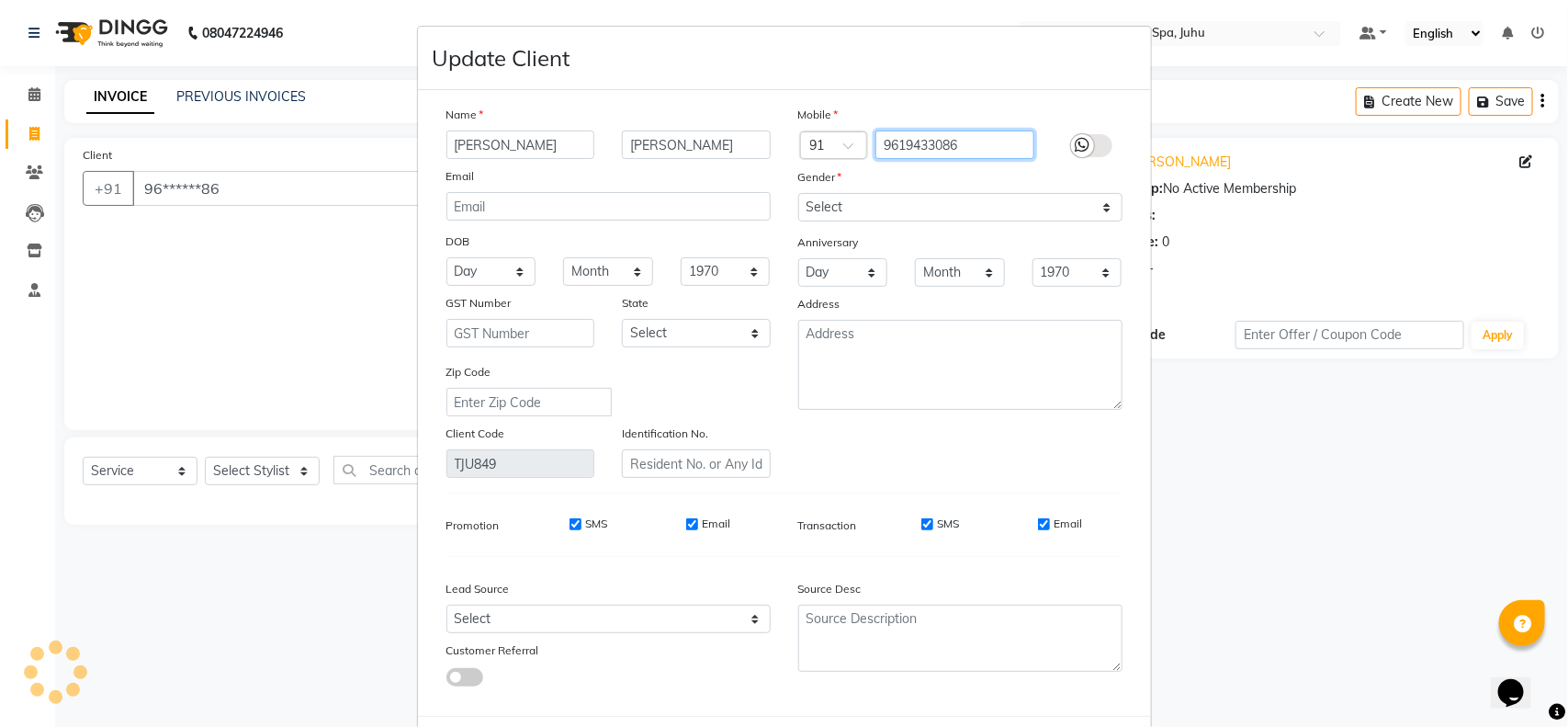
click at [875, 143] on input "9619433086" at bounding box center [954, 145] width 159 height 29
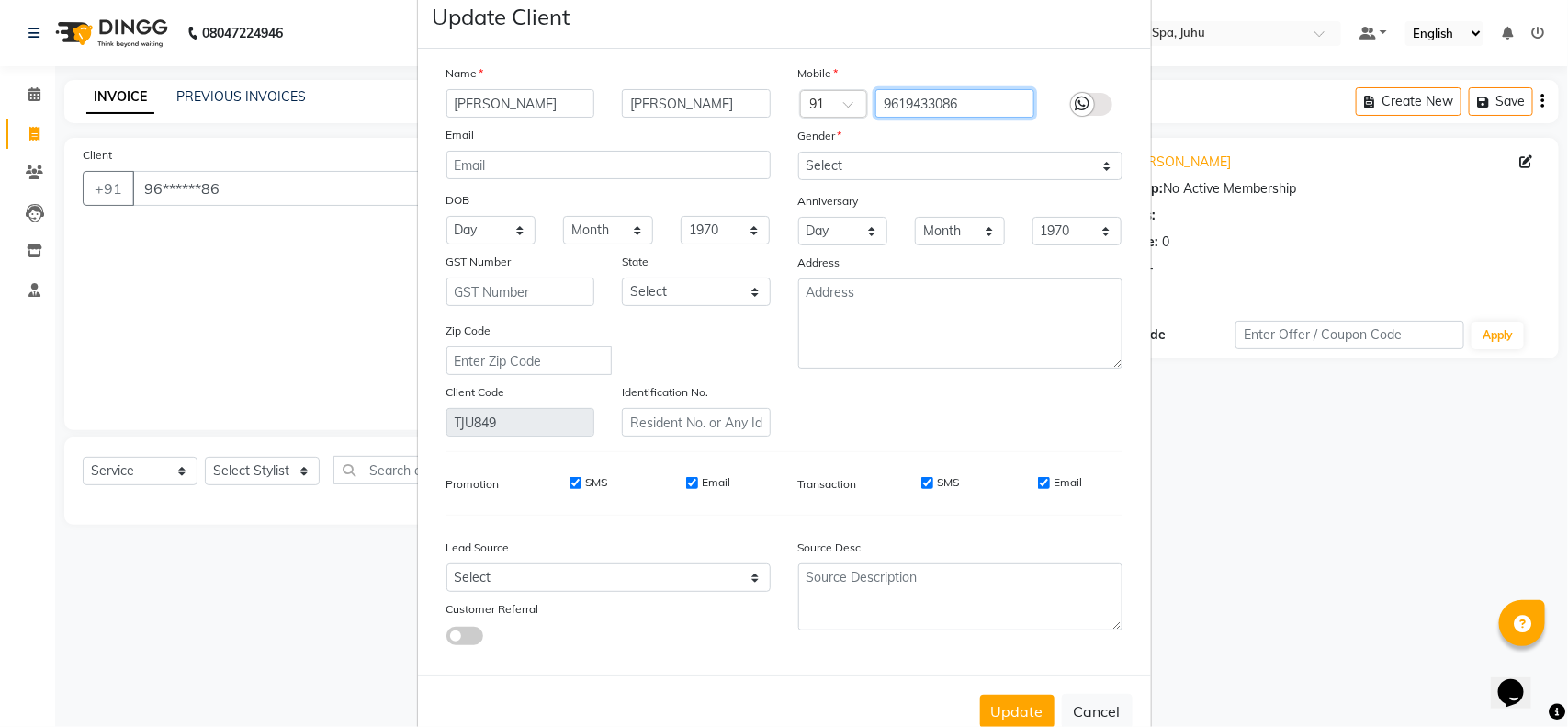
scroll to position [82, 0]
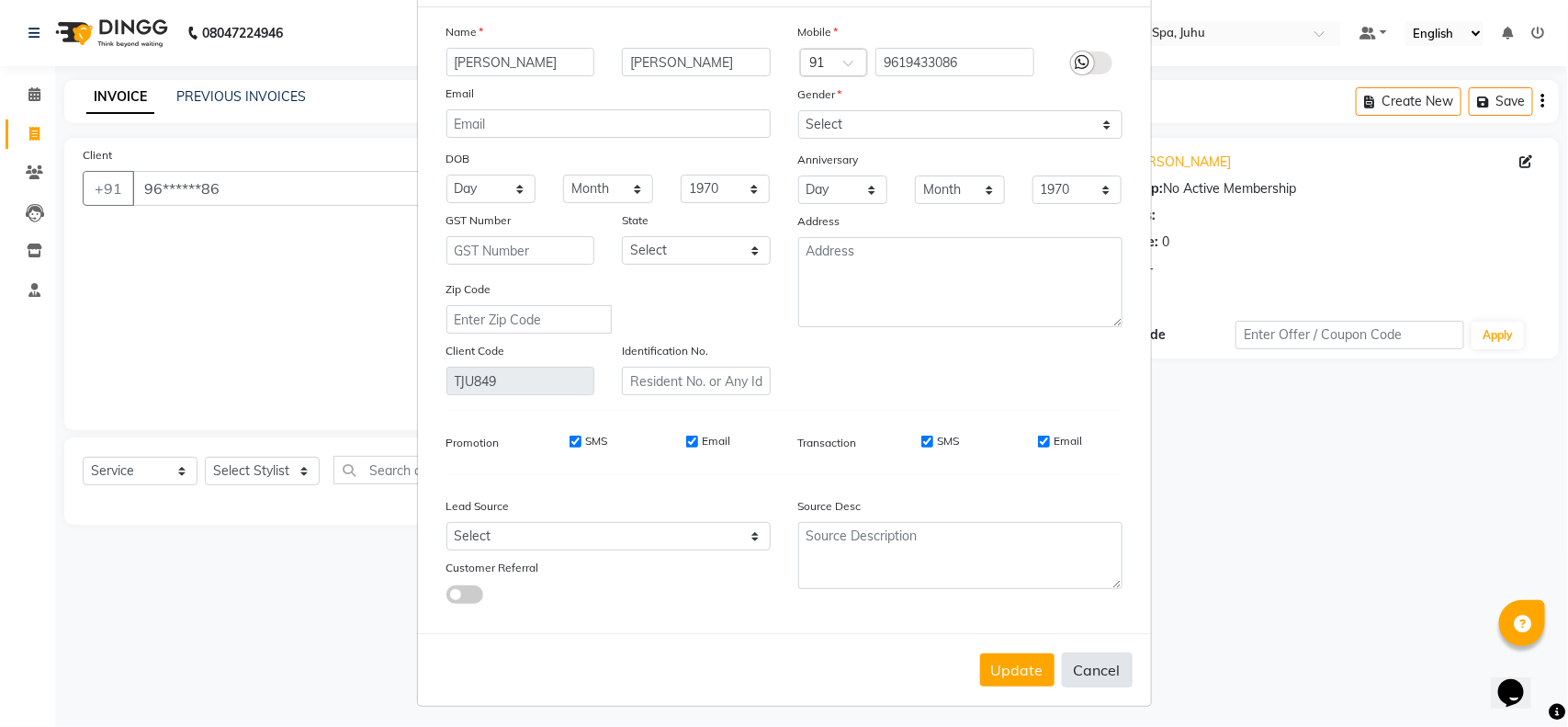
click at [1099, 664] on button "Cancel" at bounding box center [1096, 669] width 70 height 35
select select
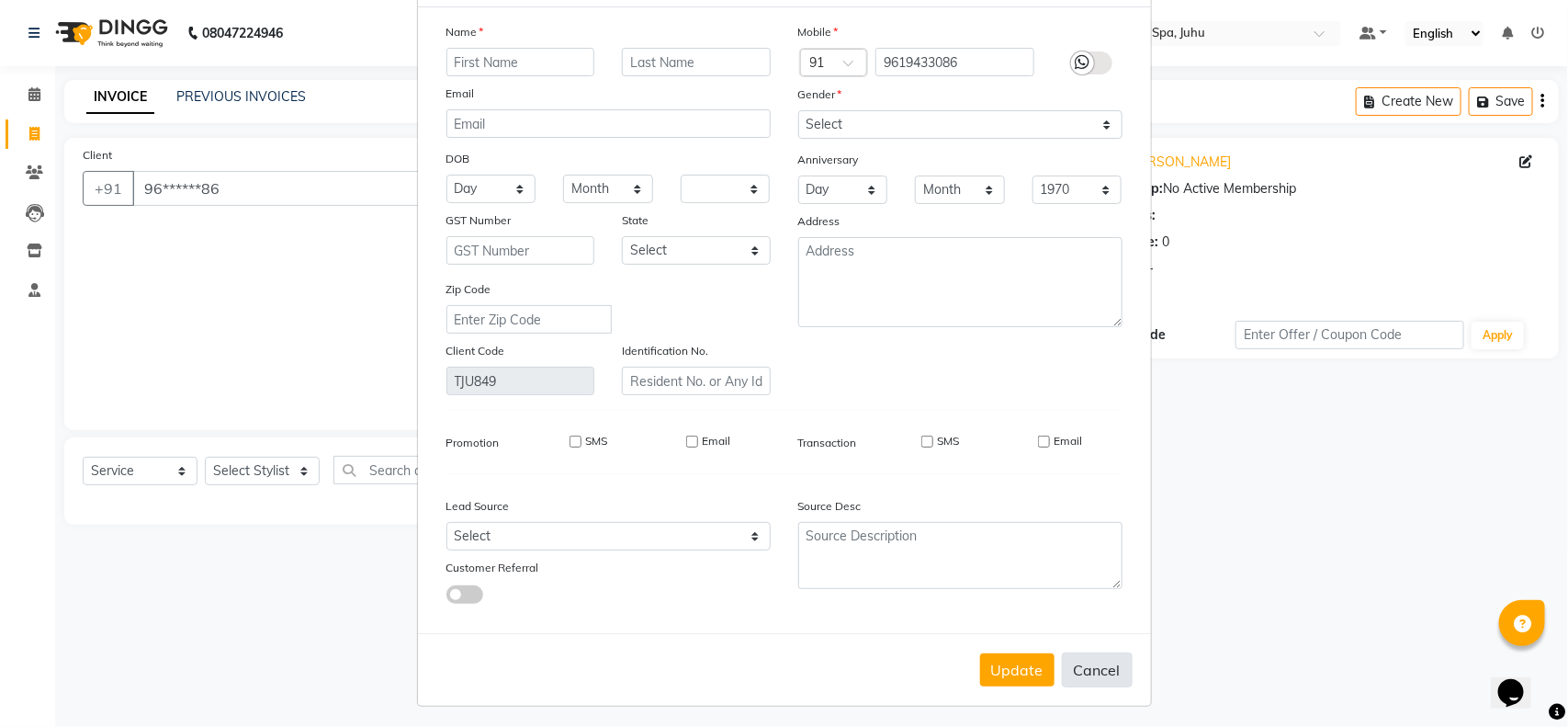
select select
checkbox input "false"
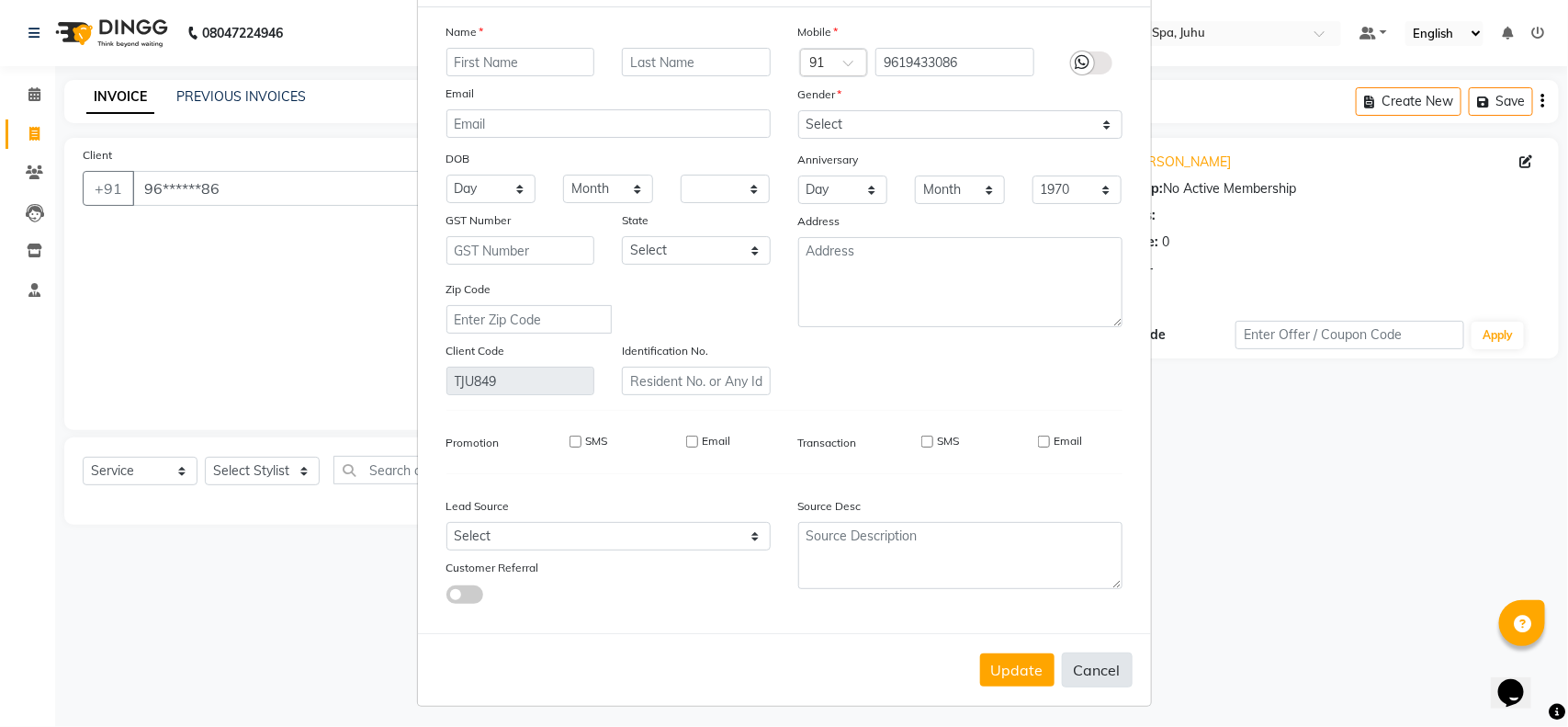
checkbox input "false"
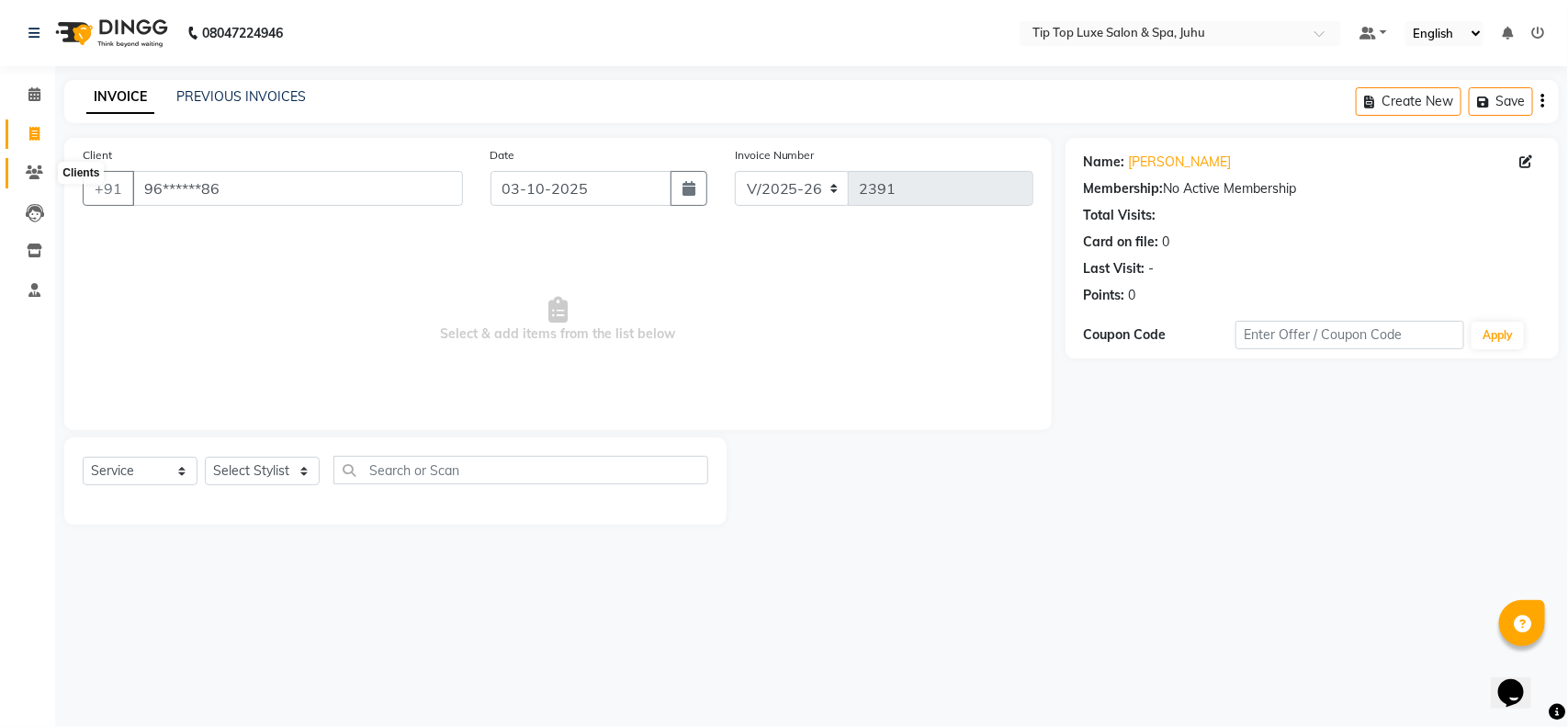
click at [29, 169] on icon at bounding box center [35, 173] width 18 height 14
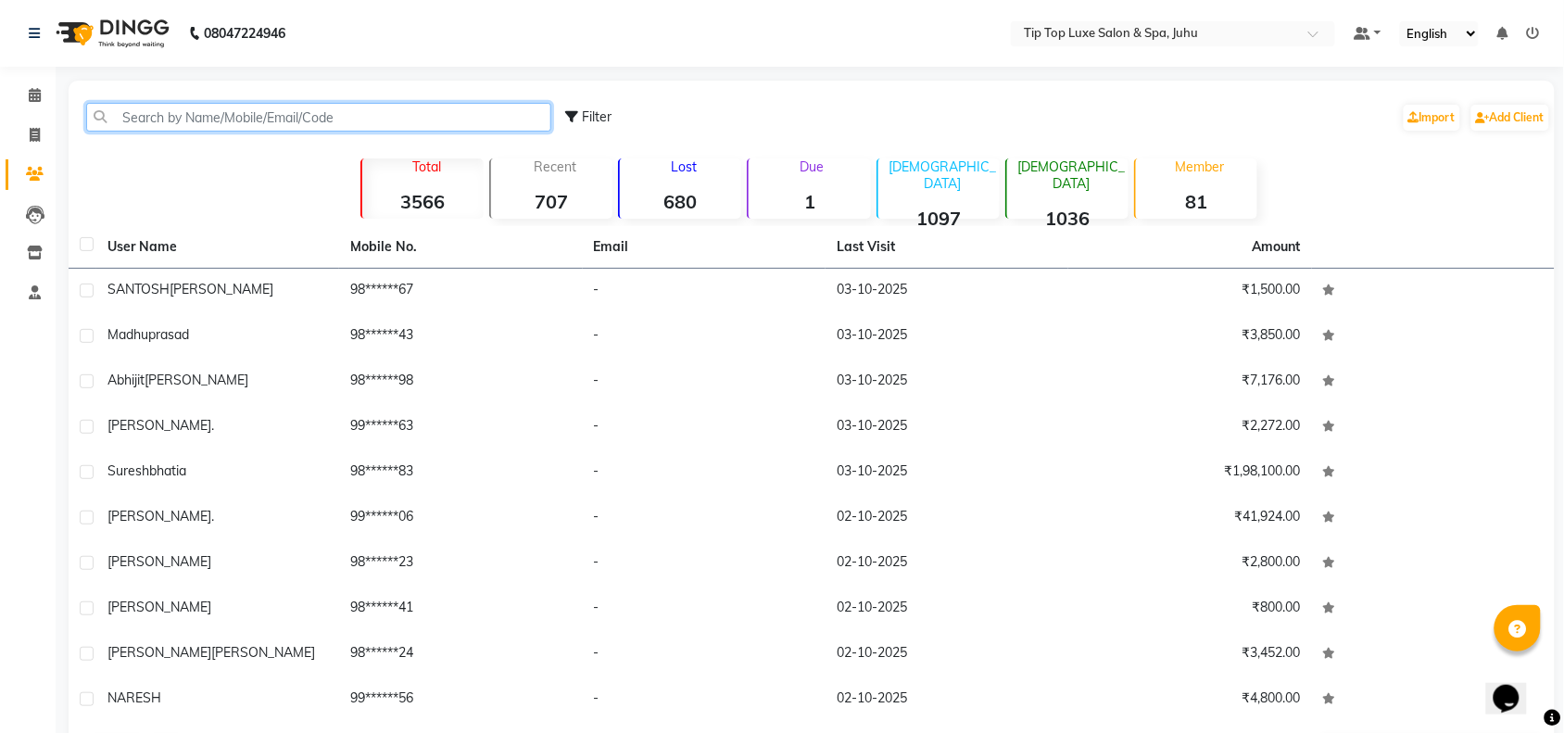
click at [354, 119] on input "text" at bounding box center [318, 117] width 465 height 29
paste input "9619433086"
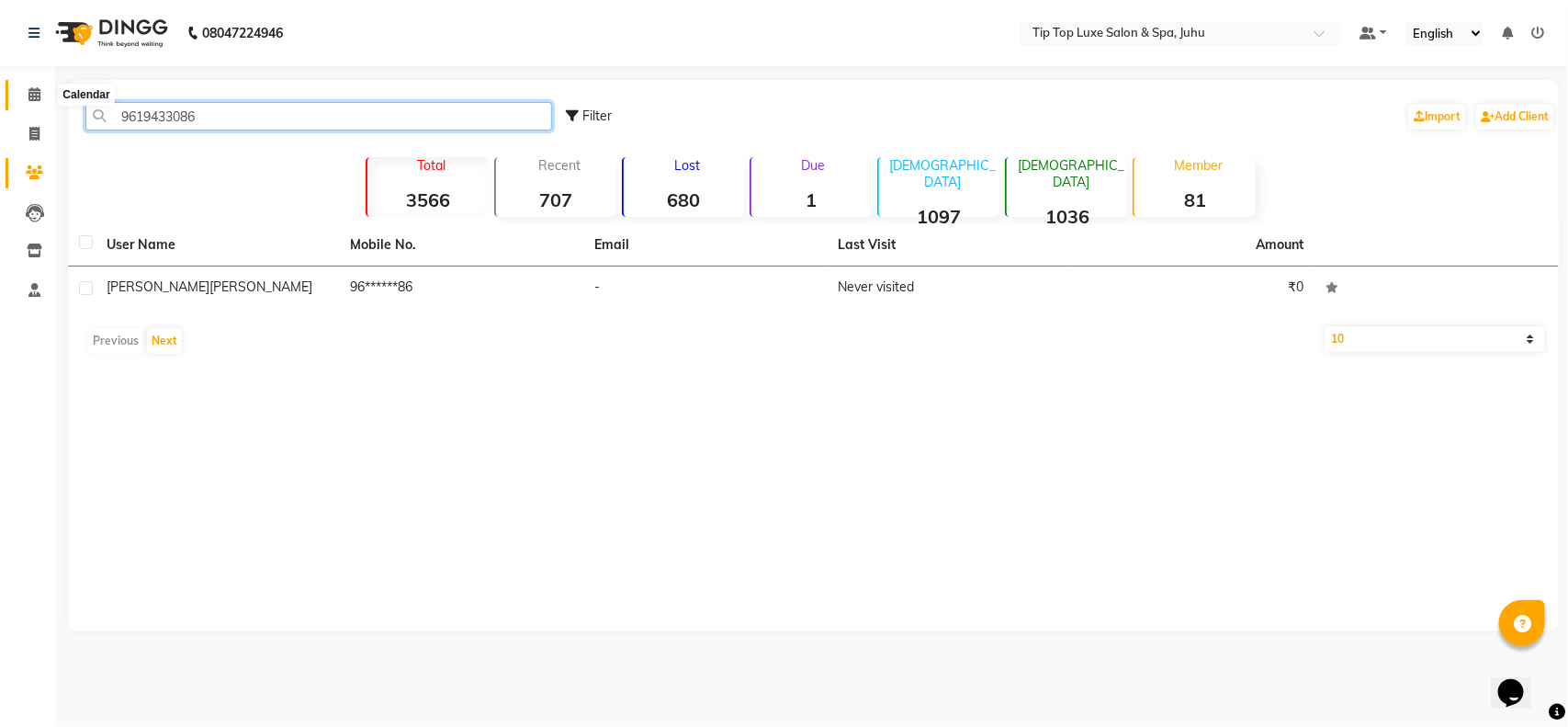
type input "9619433086"
click at [26, 92] on span at bounding box center [35, 94] width 32 height 21
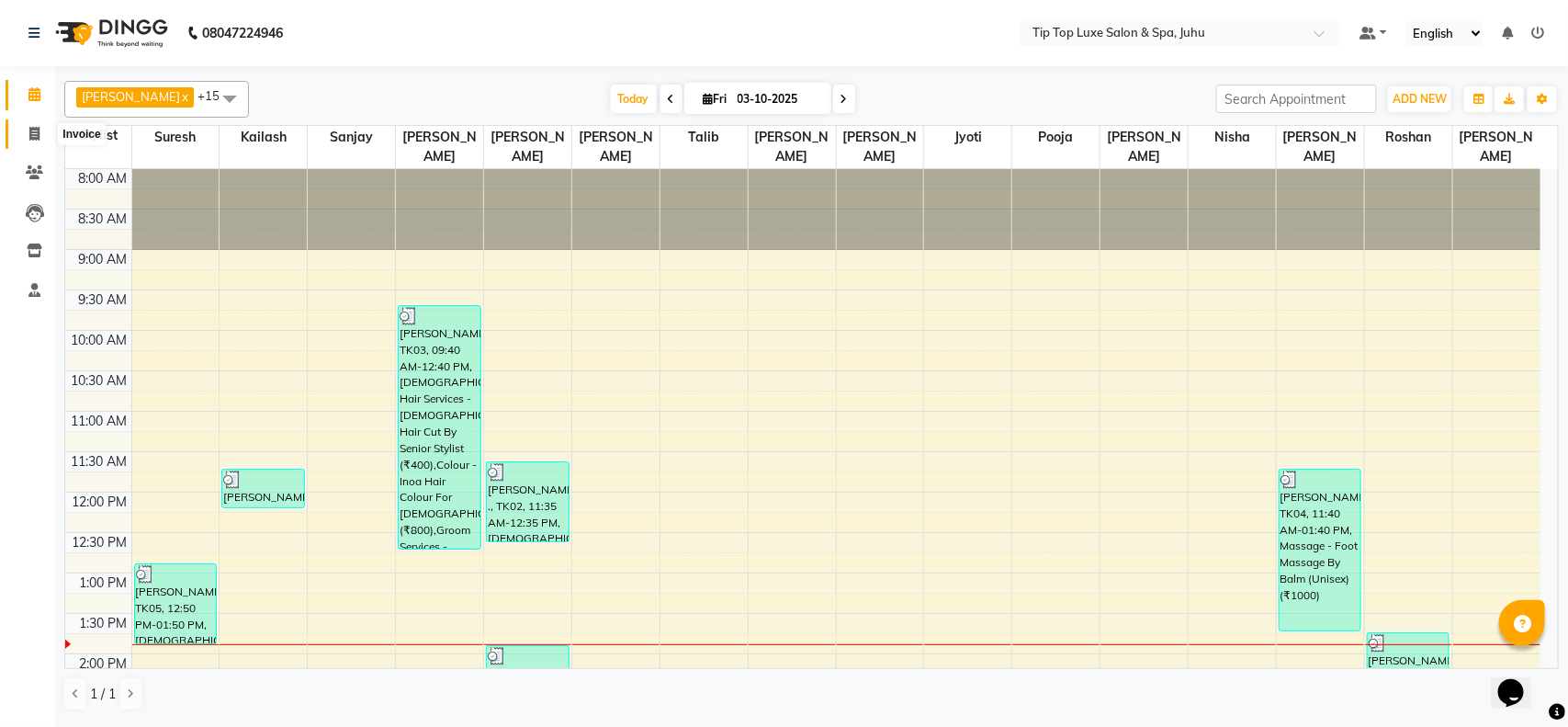
click at [30, 139] on icon at bounding box center [35, 134] width 10 height 14
select select "service"
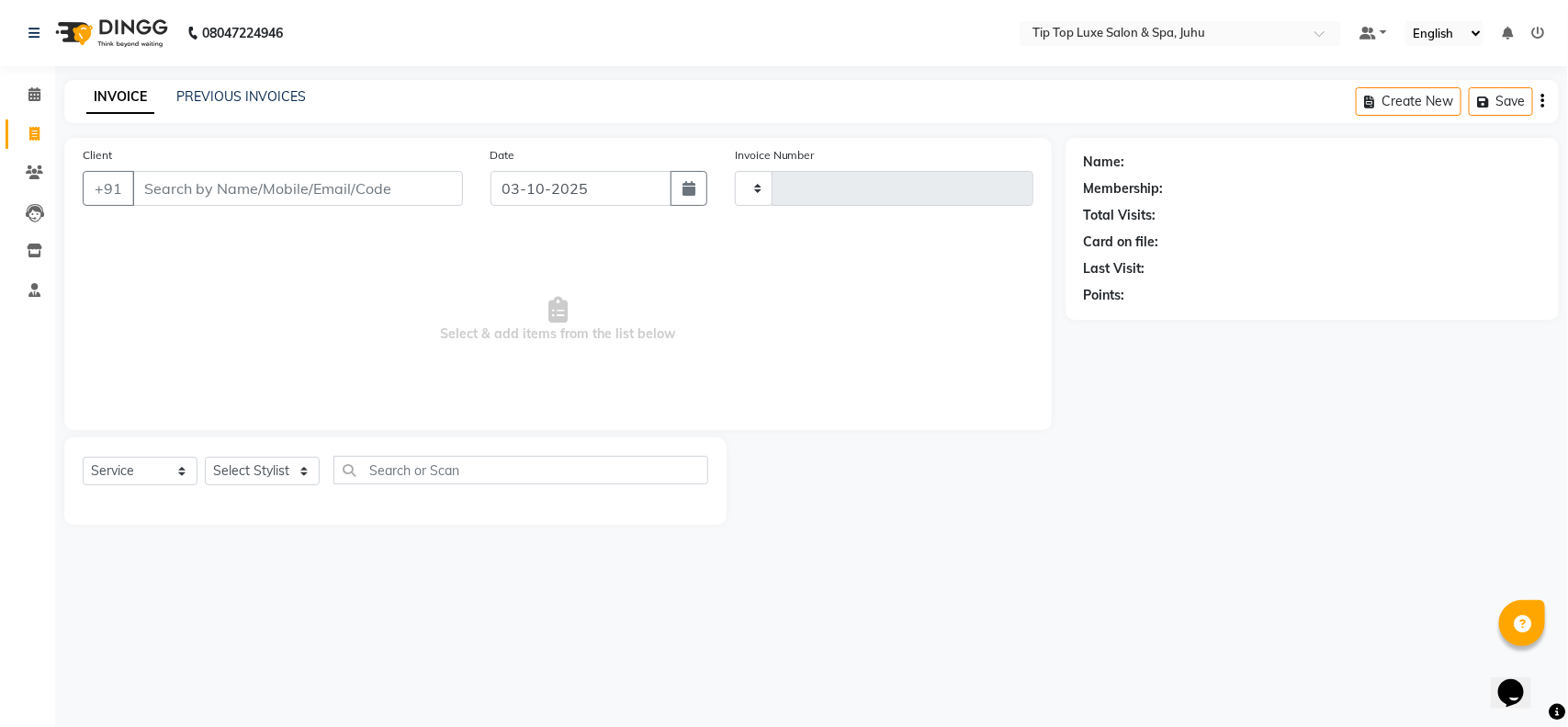
type input "2391"
select select "8298"
click at [30, 139] on icon at bounding box center [35, 134] width 10 height 14
select select "service"
type input "2391"
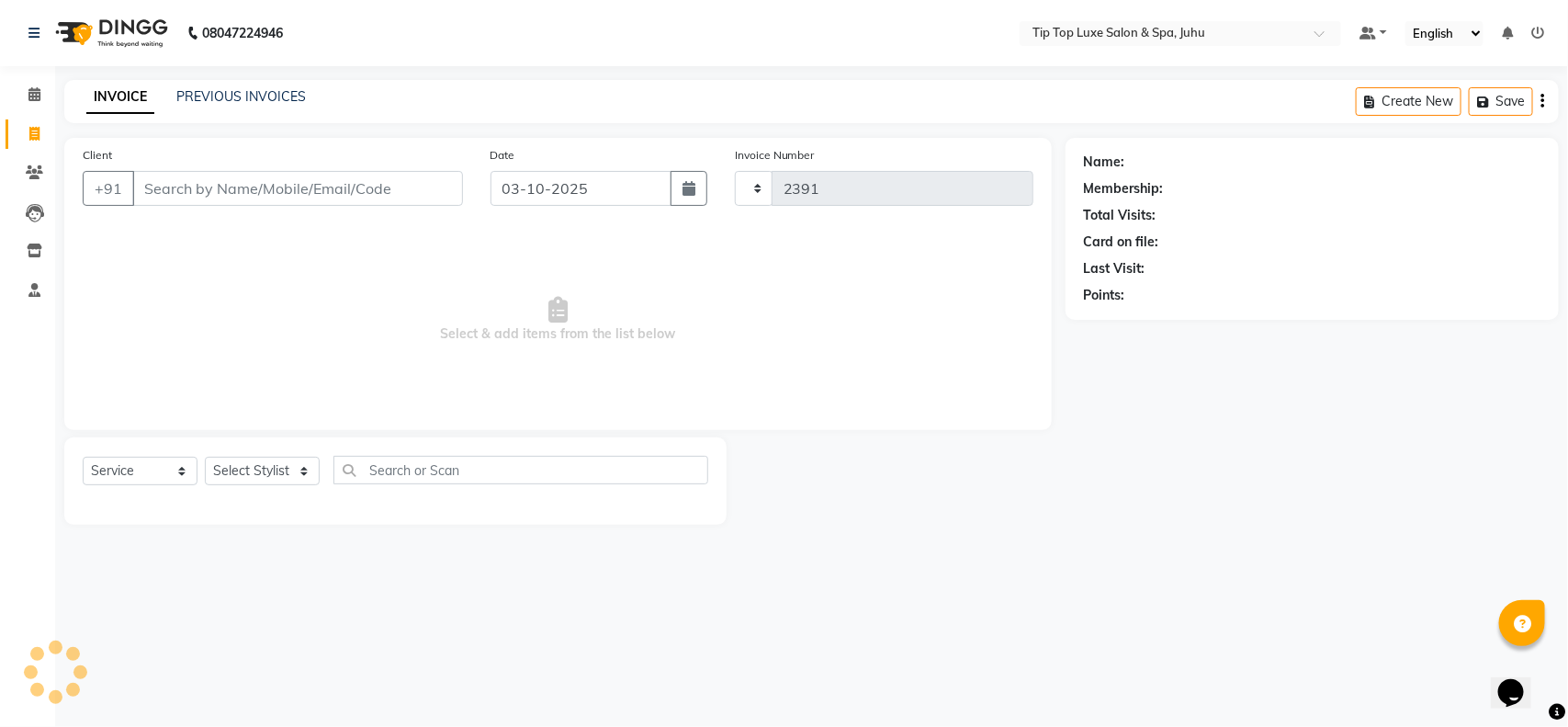
select select "8298"
click at [30, 139] on icon at bounding box center [35, 134] width 10 height 14
select select "service"
type input "2391"
select select "8298"
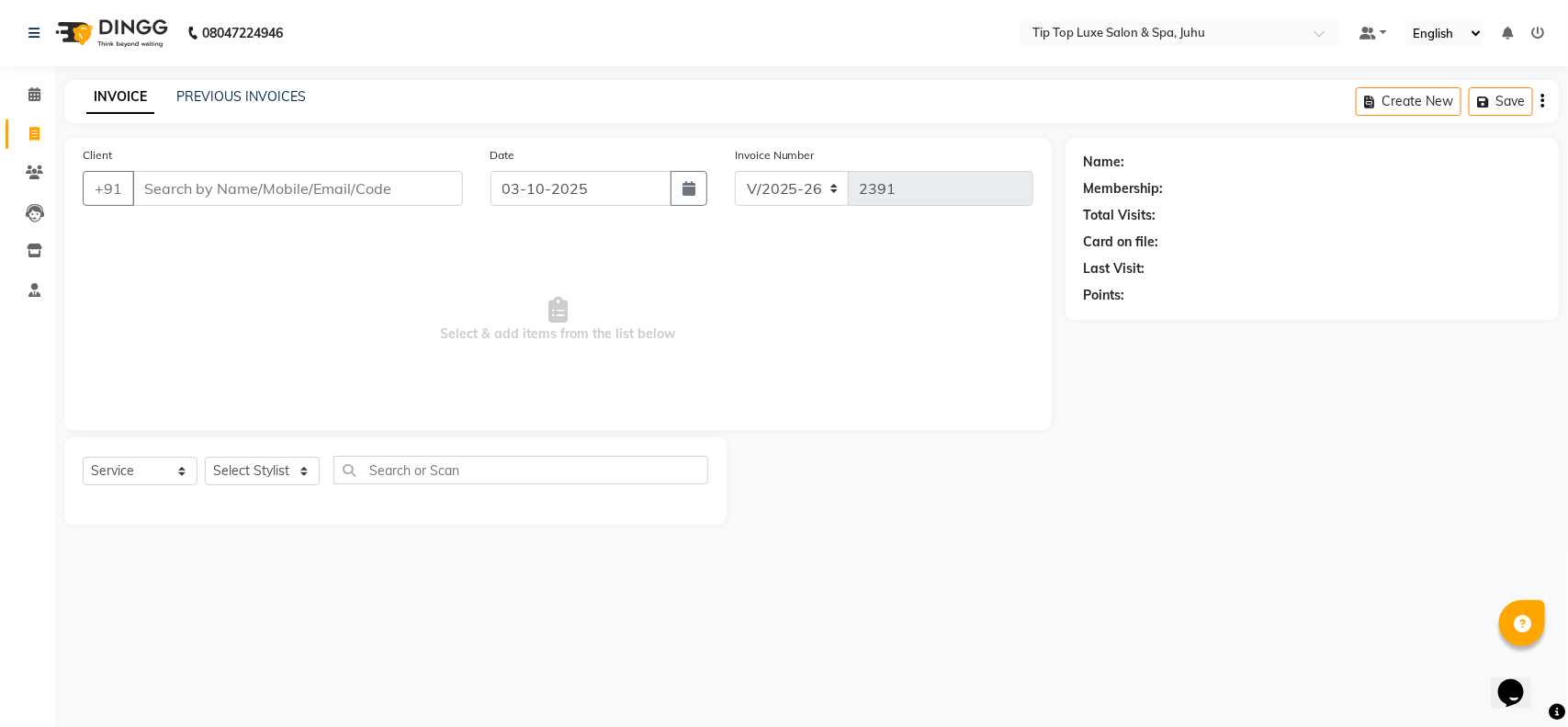
click at [314, 189] on input "Client" at bounding box center [297, 187] width 331 height 35
type input "M"
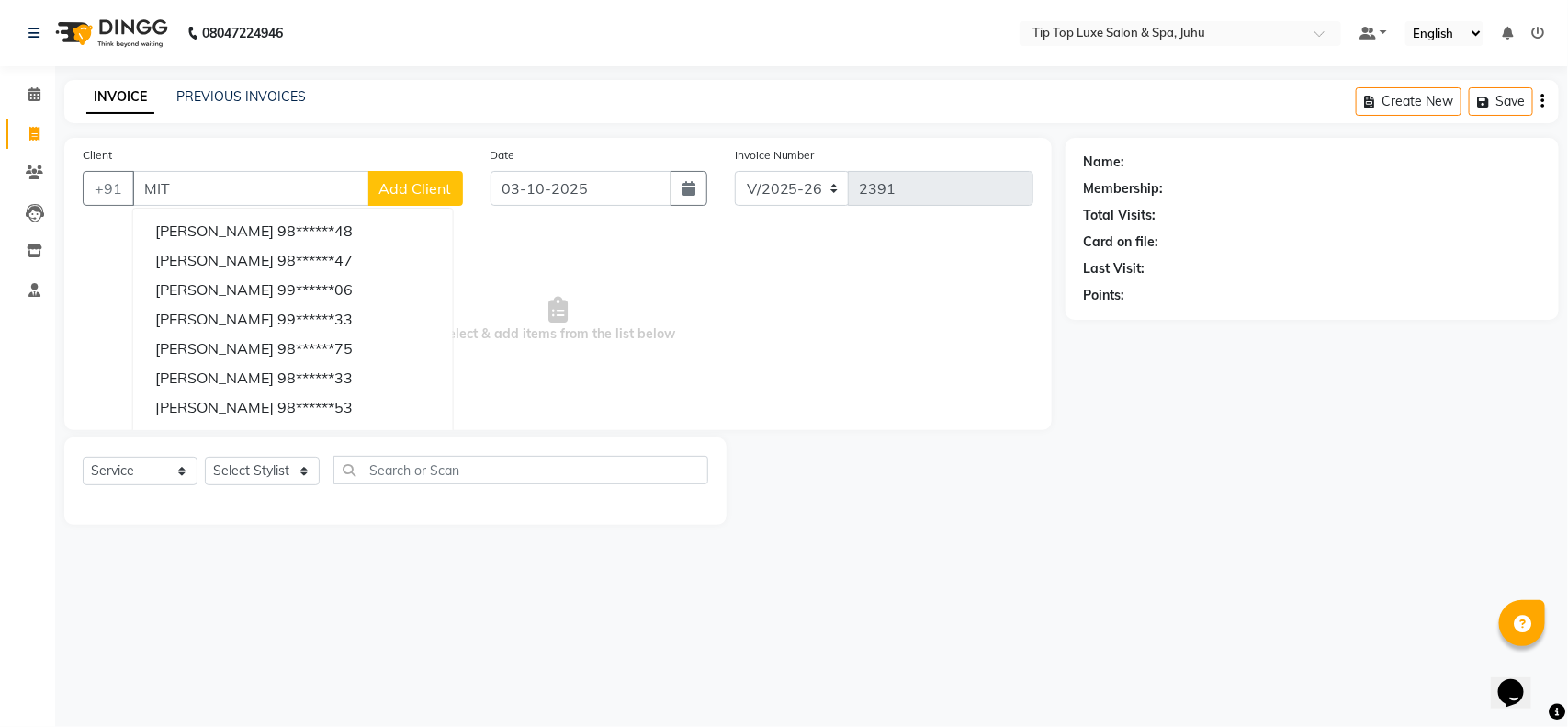
click at [907, 259] on span "Select & add items from the list below" at bounding box center [557, 319] width 951 height 183
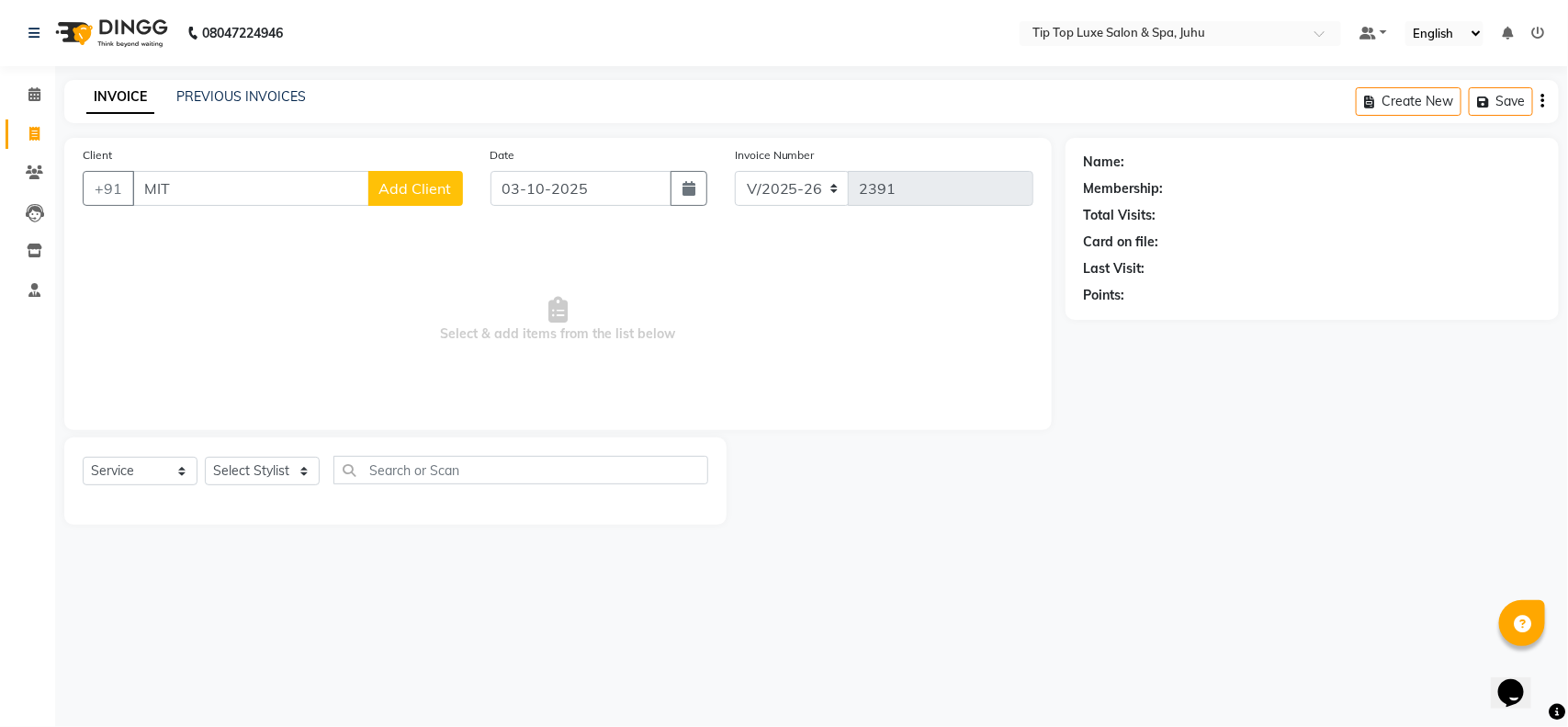
click at [907, 259] on span "Select & add items from the list below" at bounding box center [557, 319] width 951 height 183
click at [221, 194] on input "MIT" at bounding box center [250, 187] width 237 height 35
type input "M"
